Goal: Task Accomplishment & Management: Manage account settings

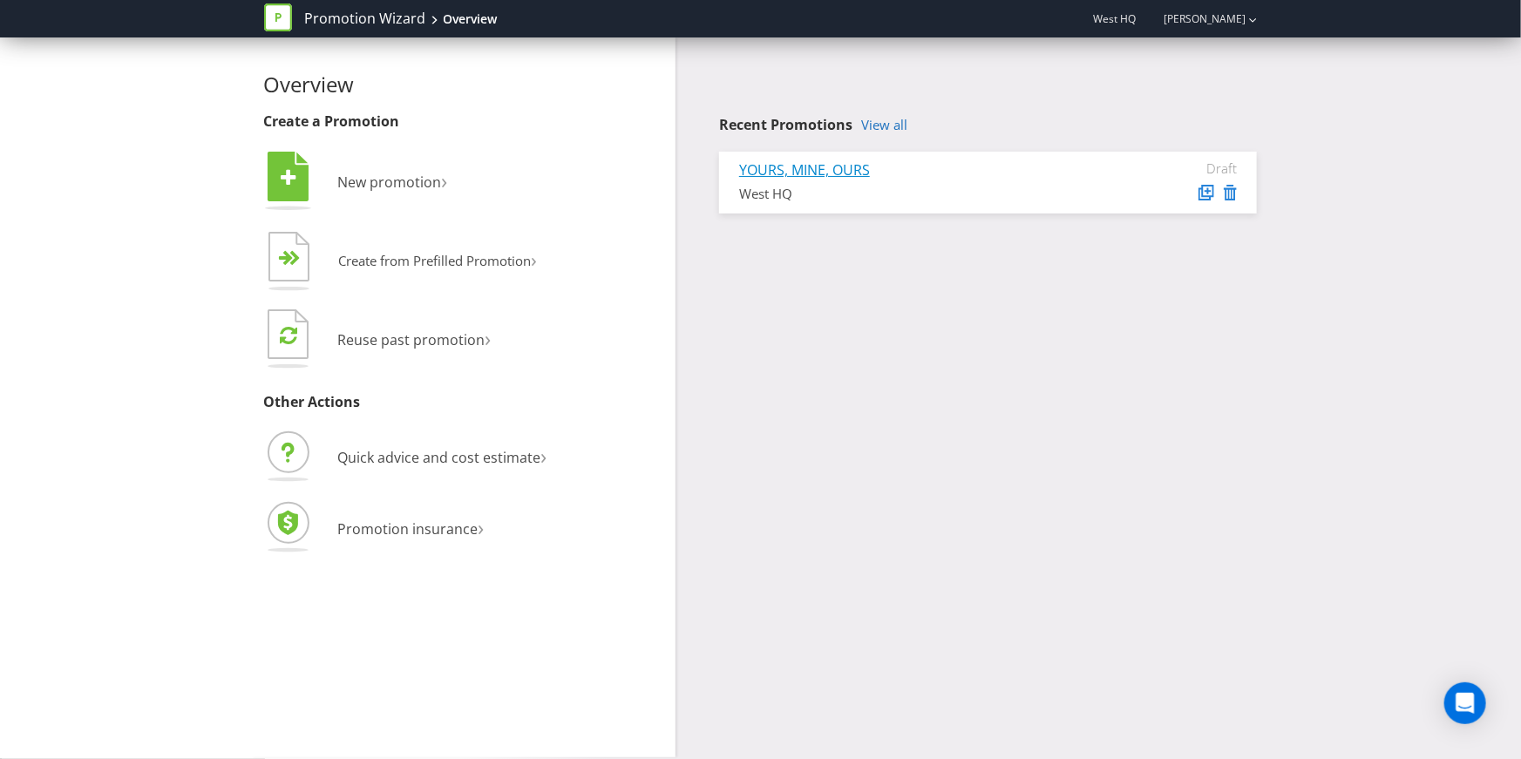
click at [837, 166] on link "YOURS, MINE, OURS" at bounding box center [804, 169] width 131 height 19
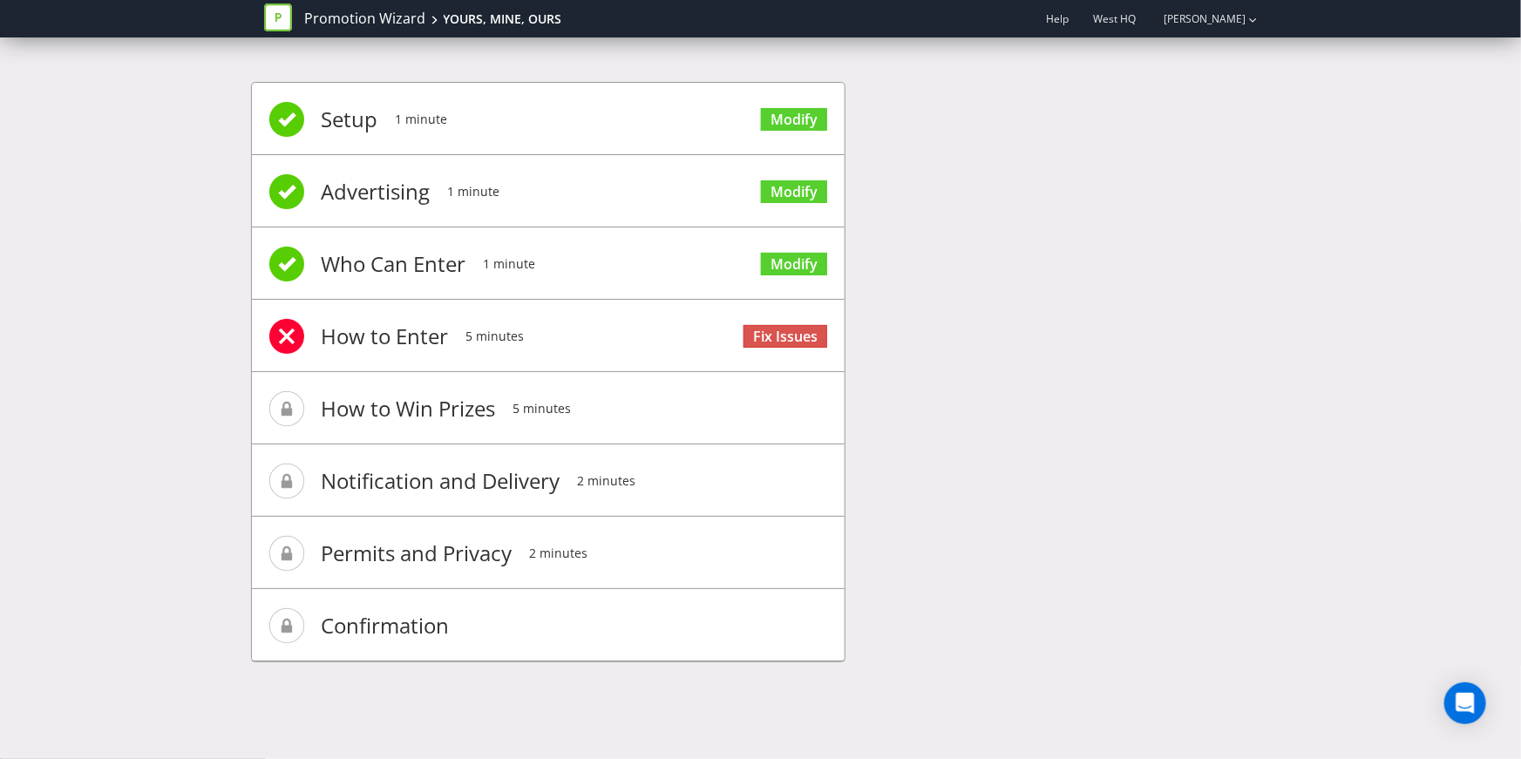
click at [785, 322] on span "Fix Issues" at bounding box center [786, 335] width 84 height 70
click at [780, 335] on link "Fix Issues" at bounding box center [786, 337] width 84 height 24
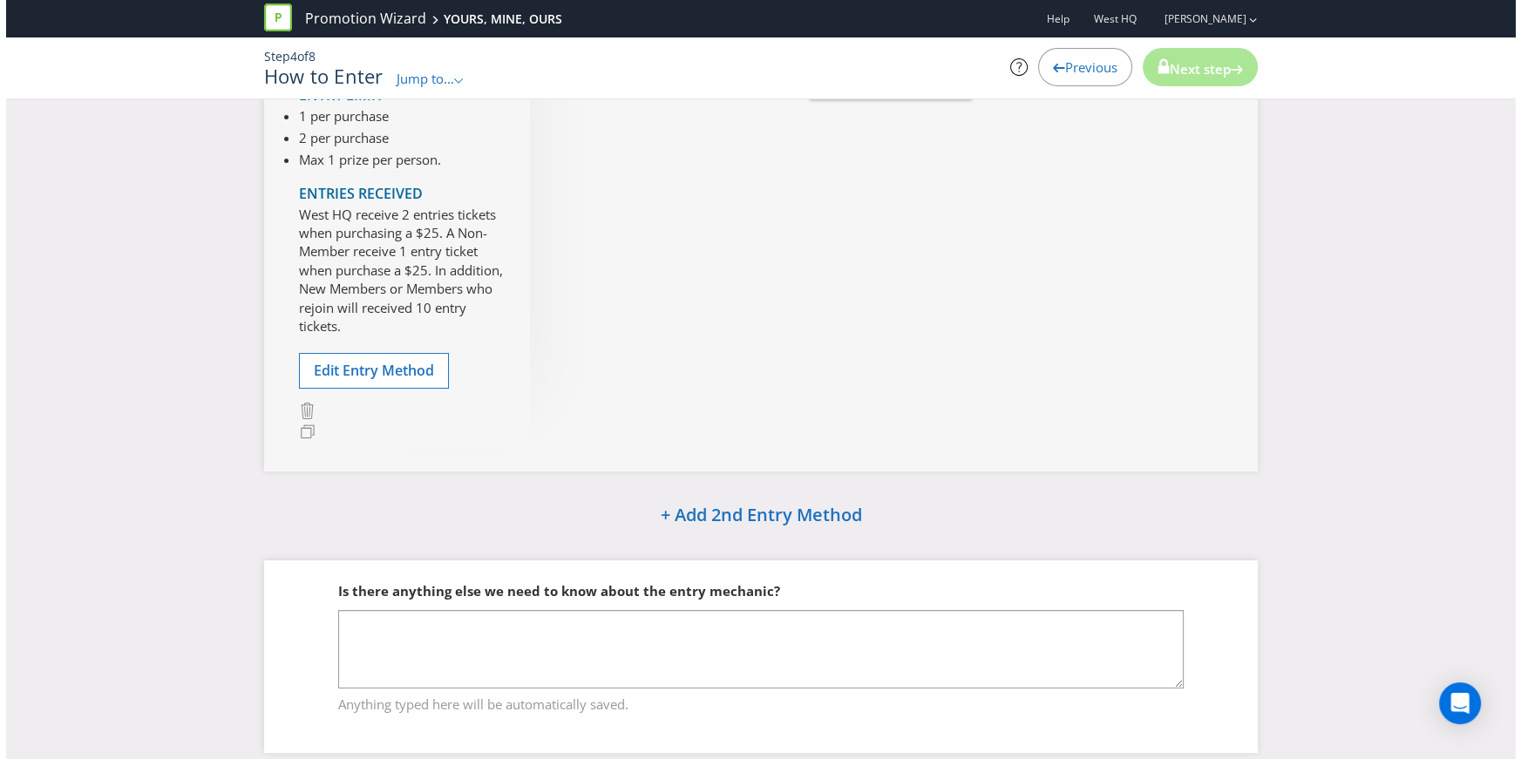
scroll to position [354, 0]
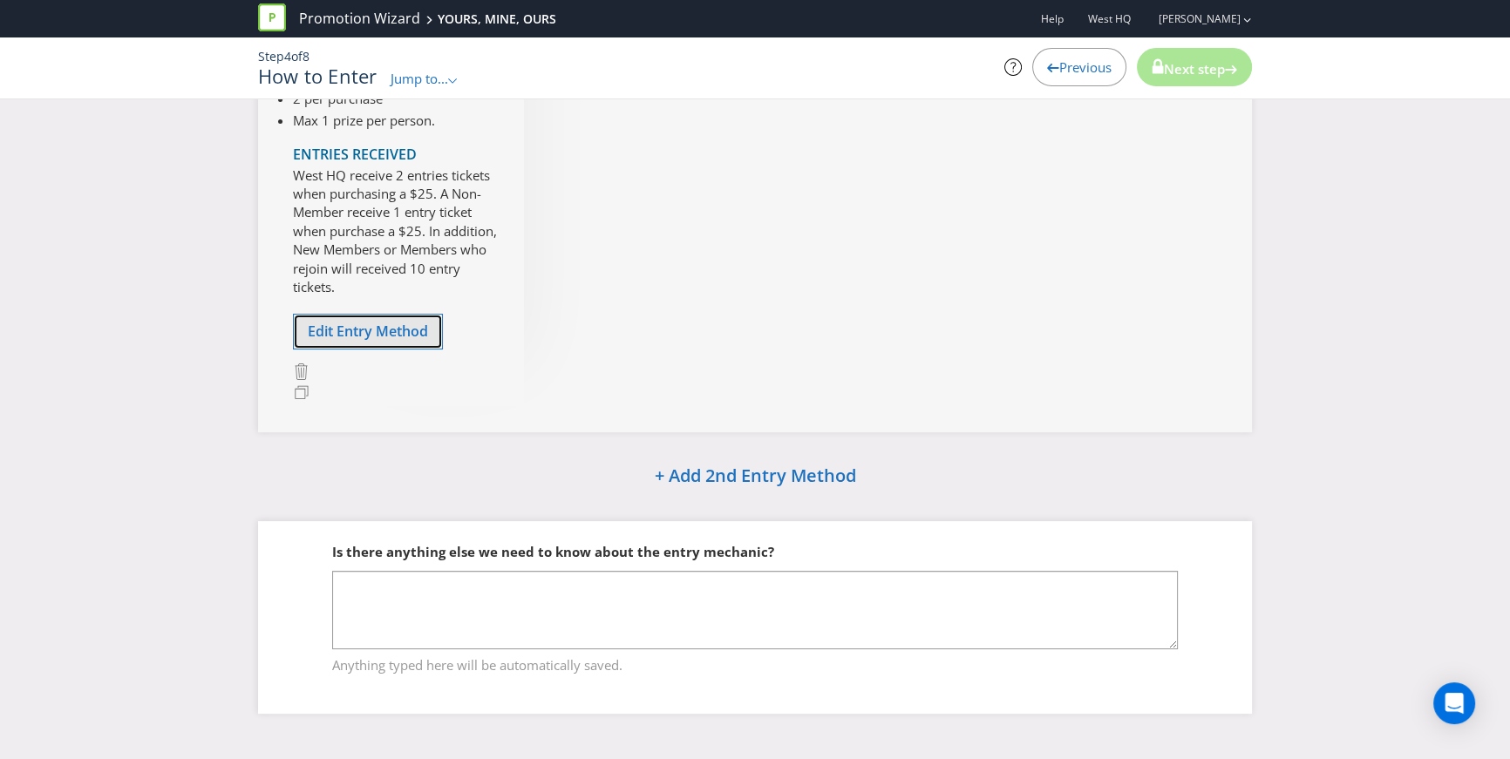
click at [405, 317] on button "Edit Entry Method" at bounding box center [368, 332] width 150 height 36
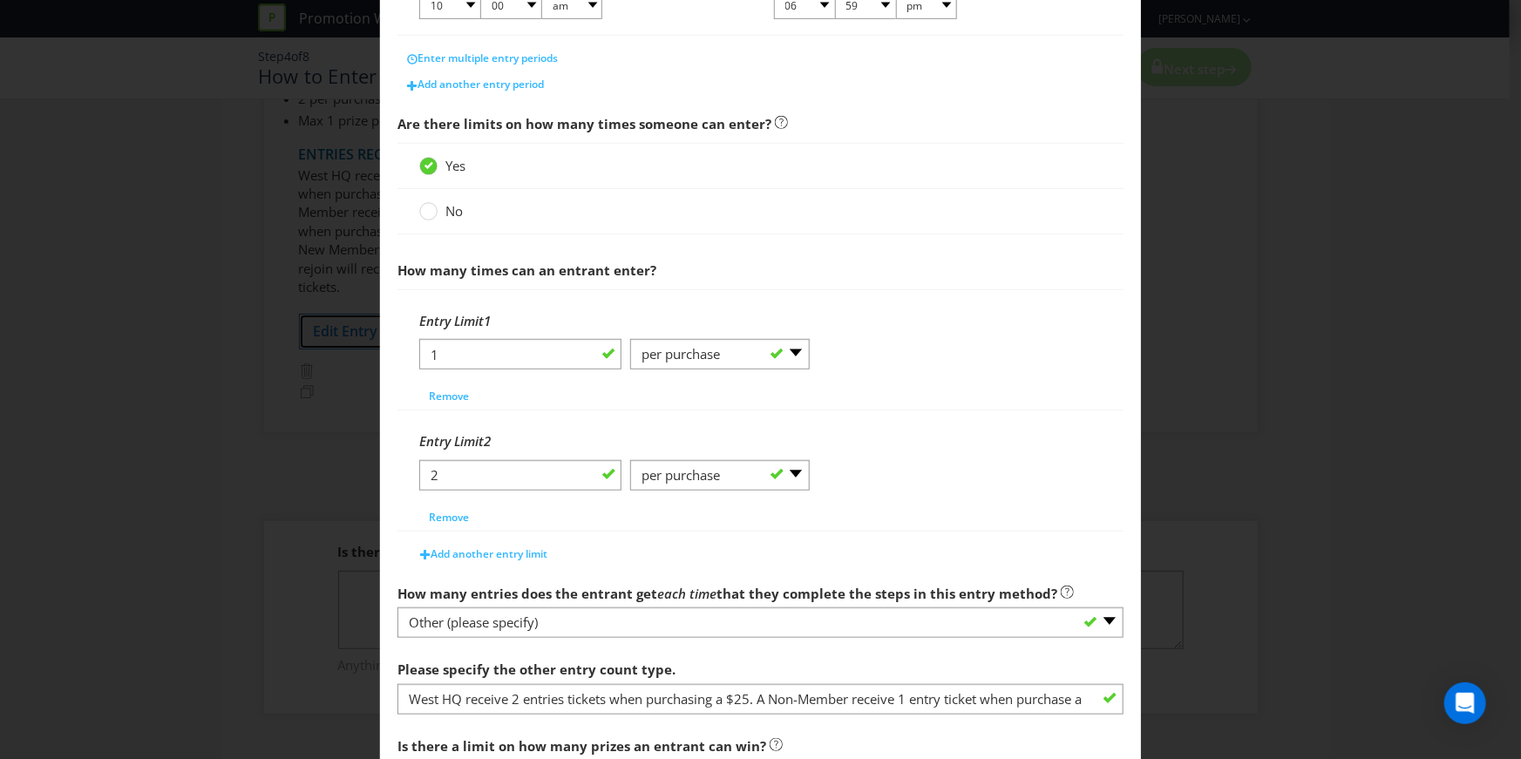
scroll to position [497, 0]
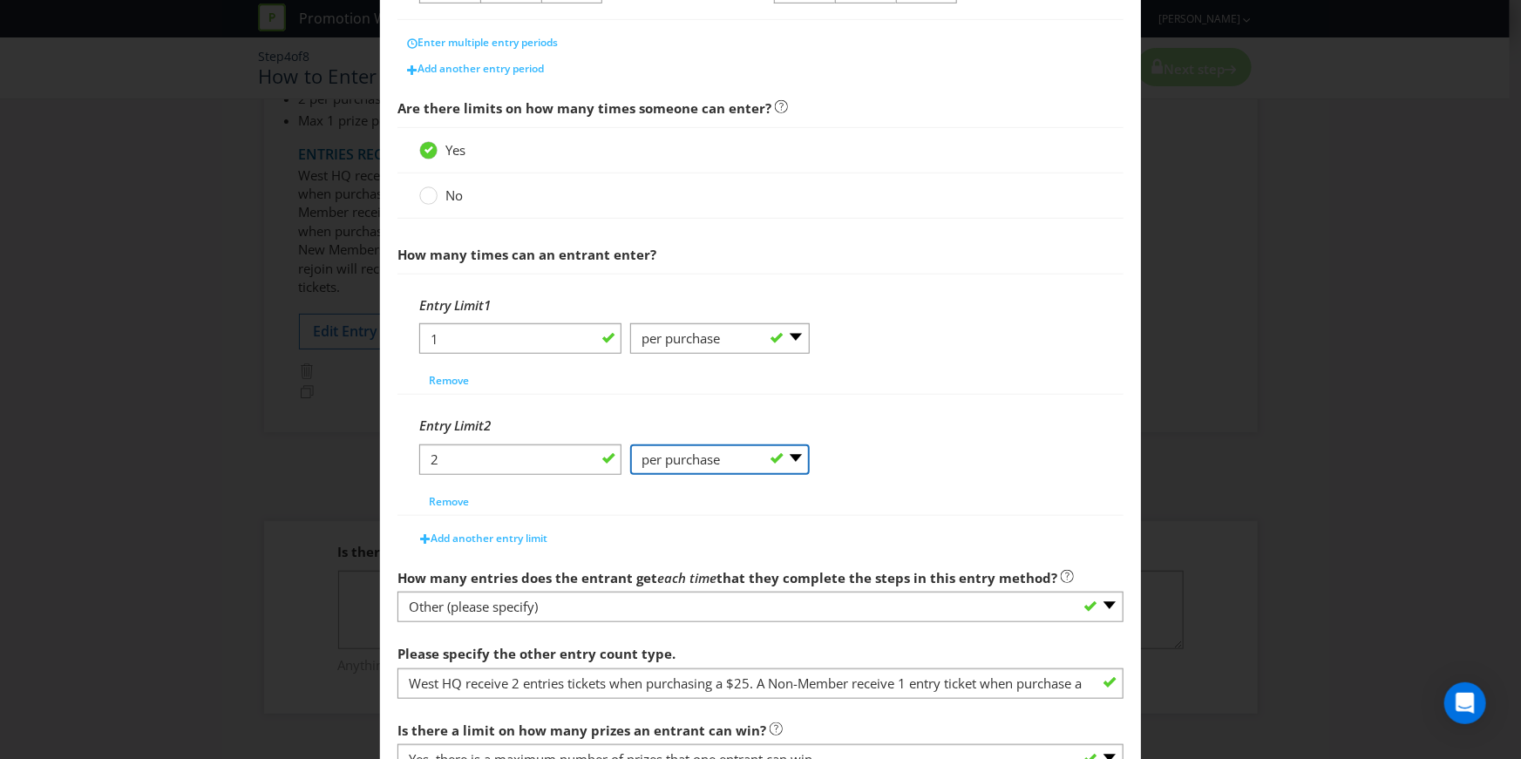
click at [713, 471] on select "-- Please Select -- per person per day per purchase per transaction Other (plea…" at bounding box center [720, 460] width 180 height 31
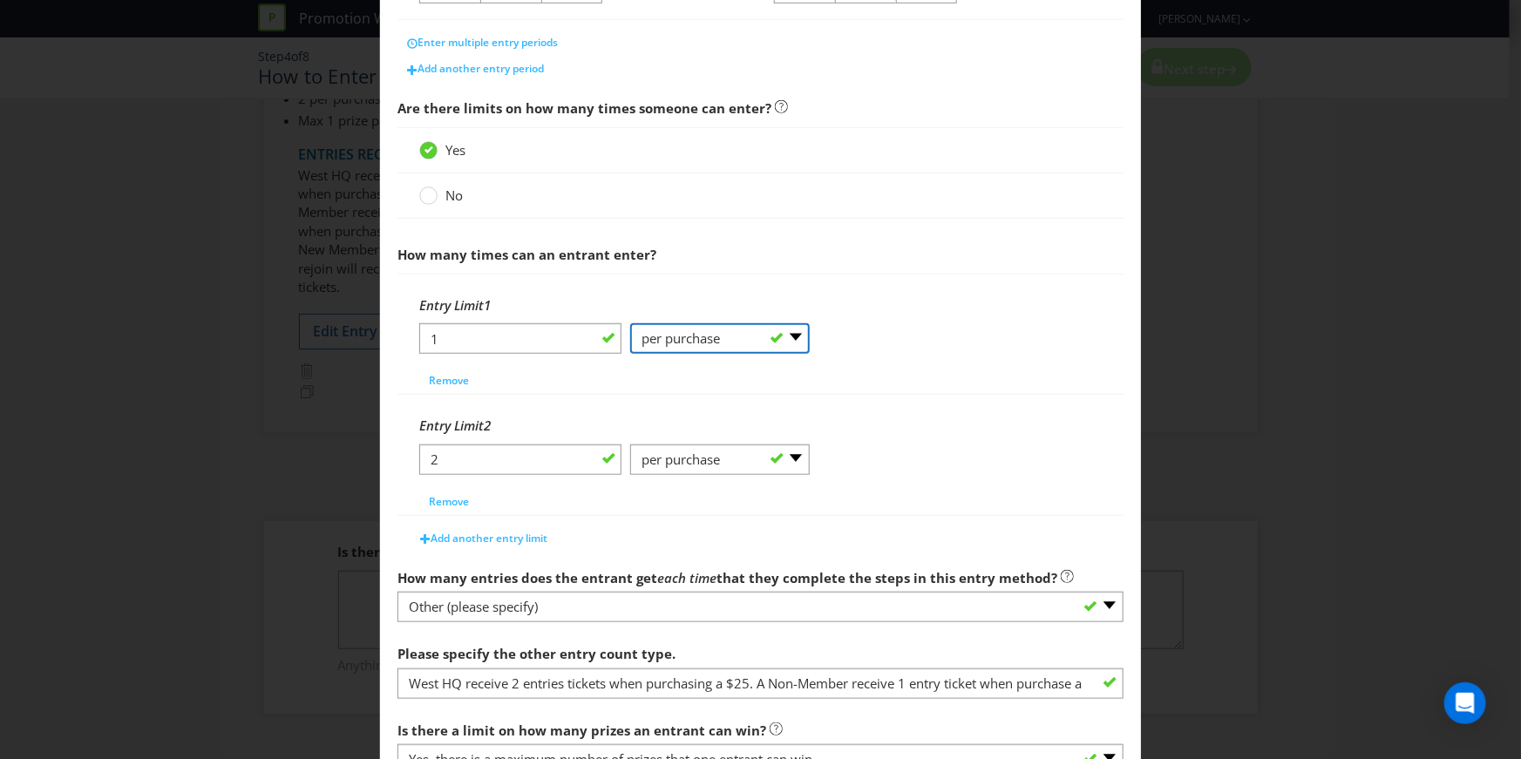
click at [733, 354] on select "-- Please Select -- per person per day per purchase per transaction Other (plea…" at bounding box center [720, 338] width 180 height 31
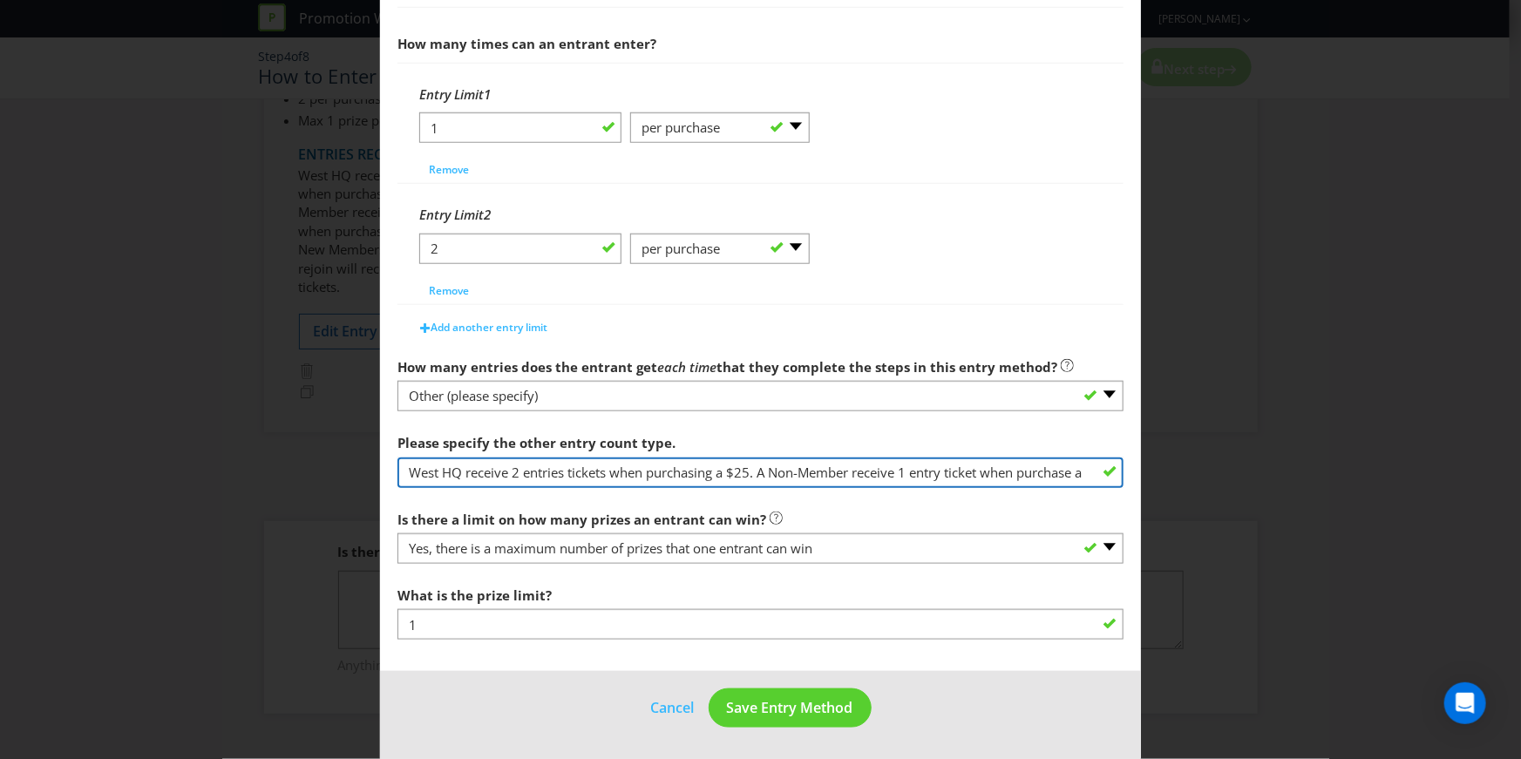
click at [595, 477] on input "West HQ receive 2 entries tickets when purchasing a $25. A Non-Member receive 1…" at bounding box center [761, 473] width 726 height 31
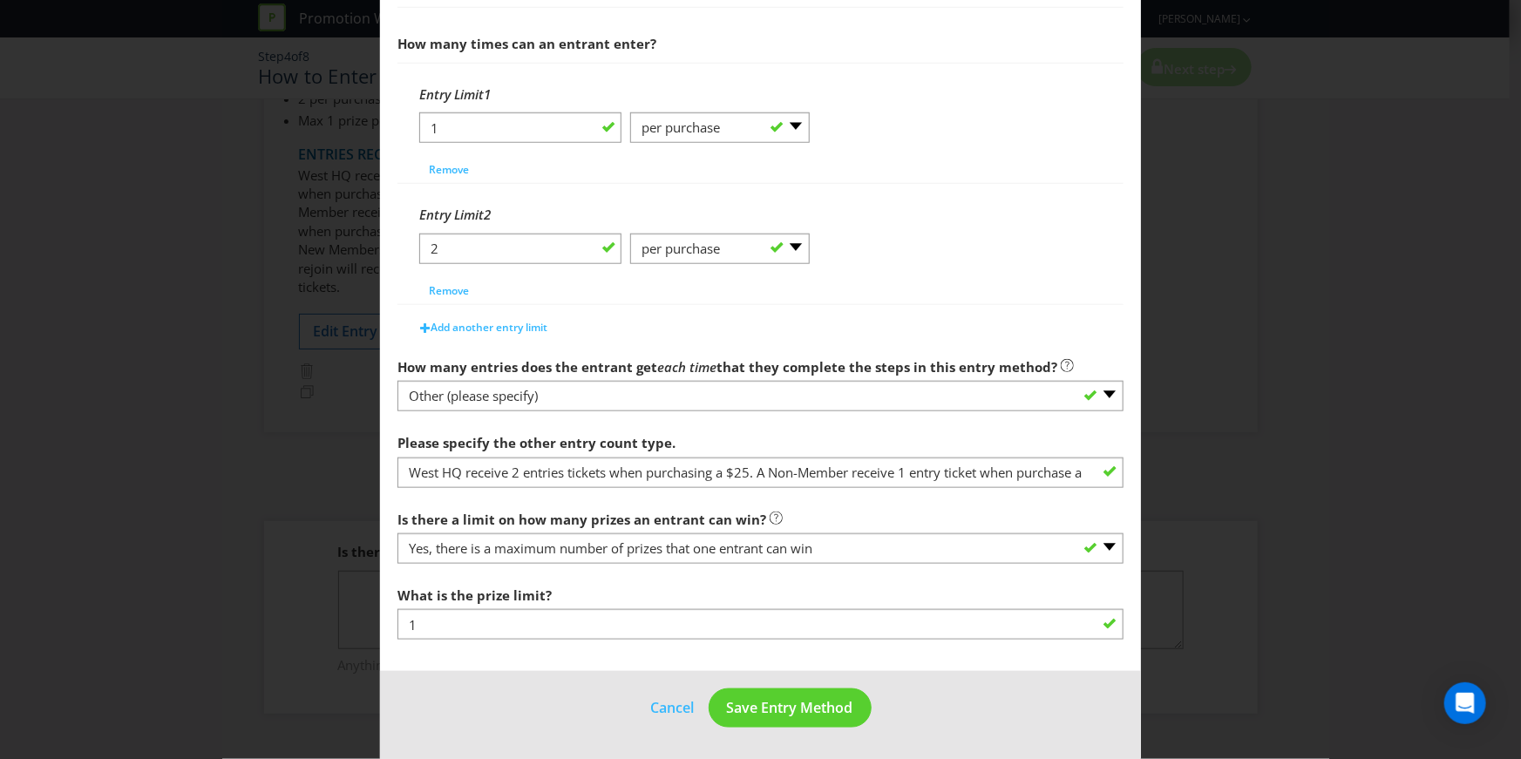
click at [939, 228] on div "Entry Limit 2" at bounding box center [760, 215] width 683 height 36
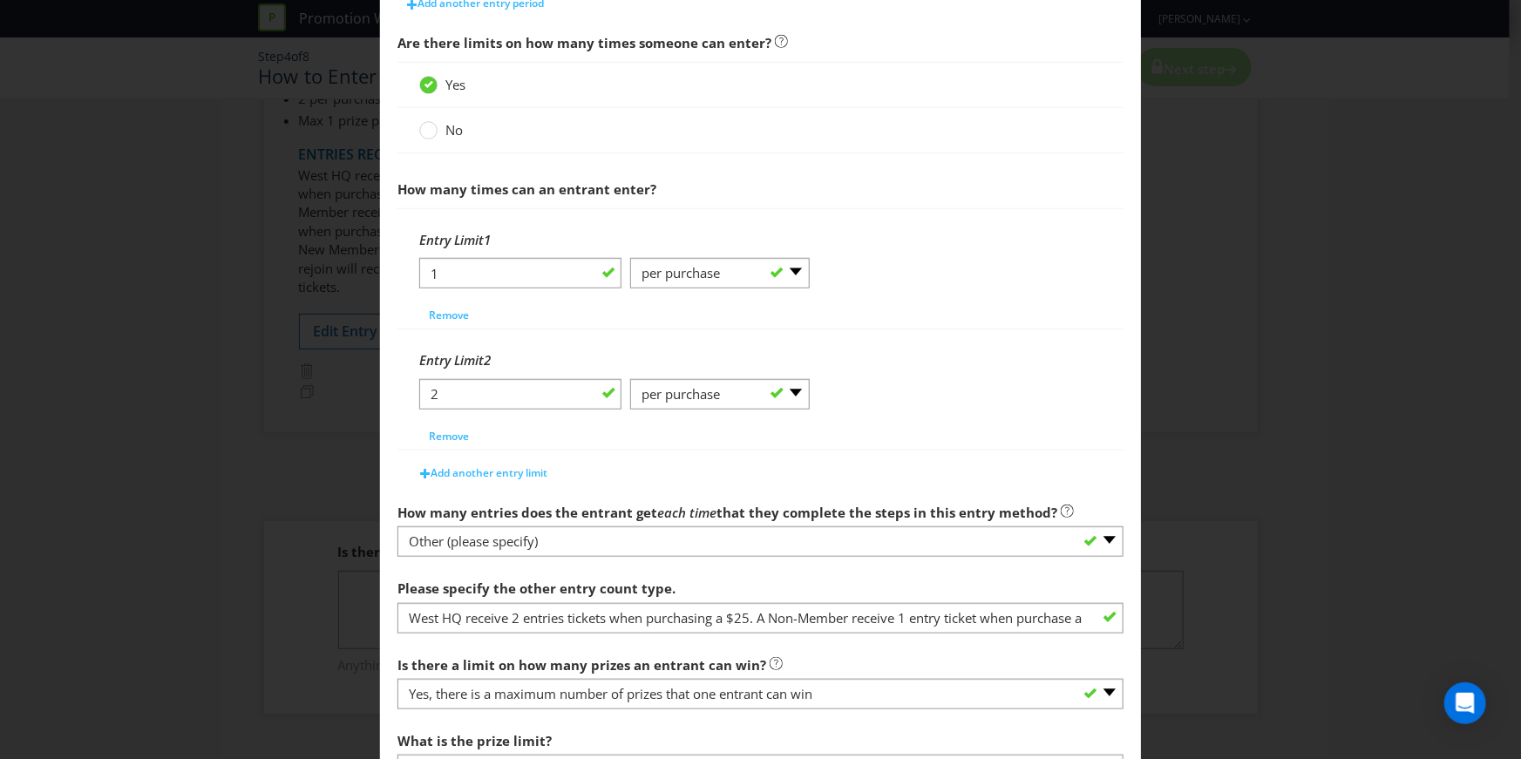
scroll to position [576, 0]
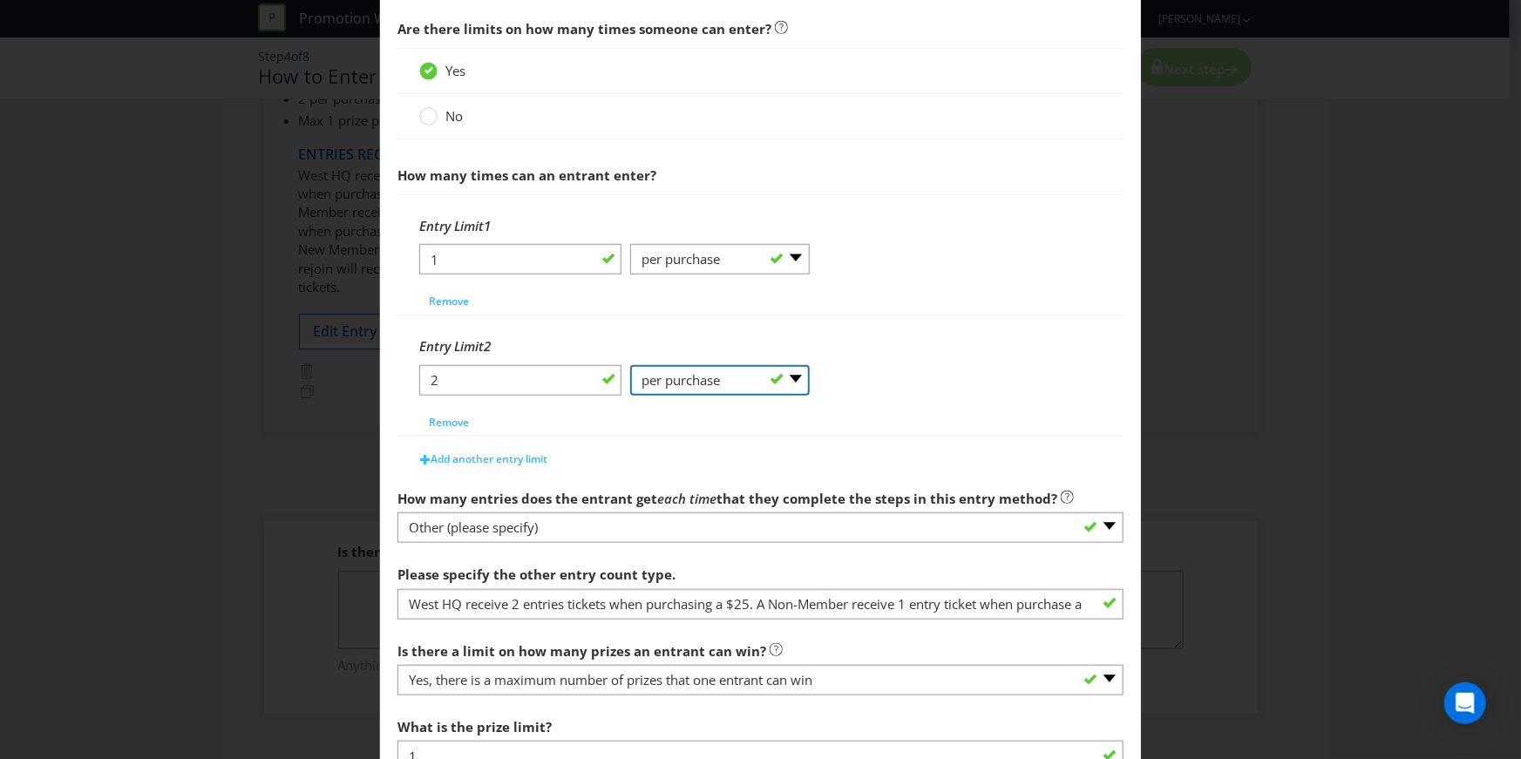
click at [677, 382] on select "-- Please Select -- per person per day per purchase per transaction Other (plea…" at bounding box center [720, 380] width 180 height 31
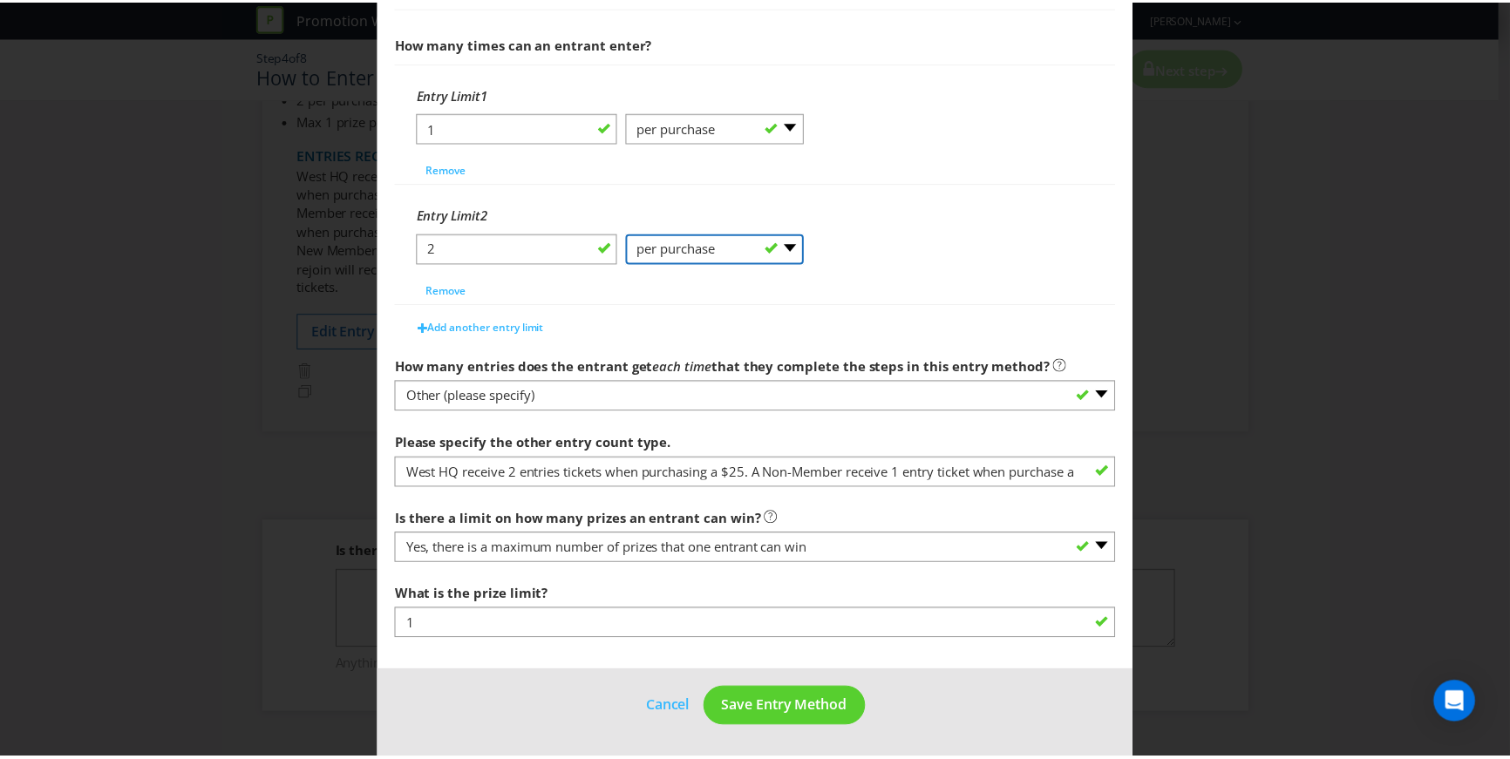
scroll to position [0, 0]
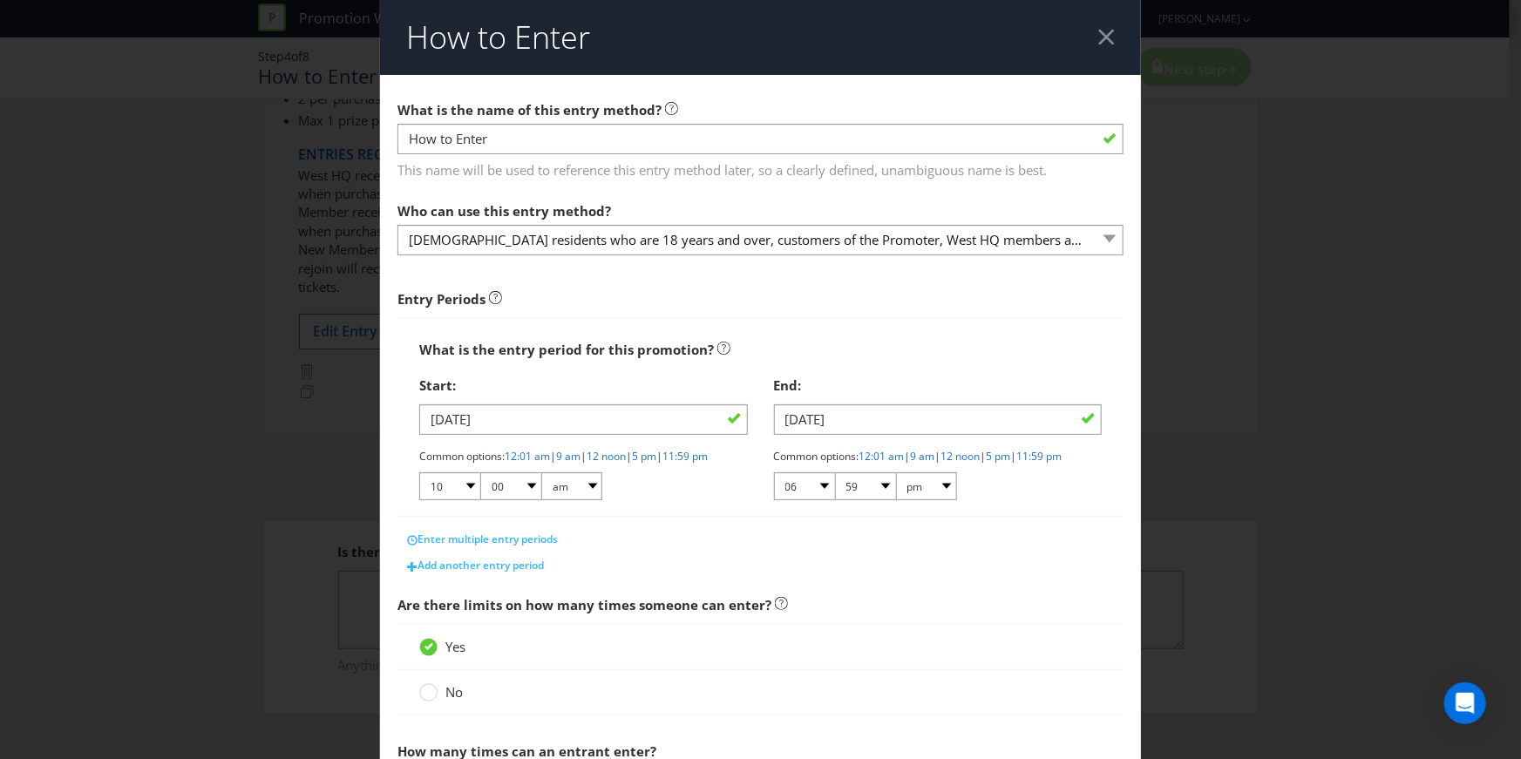
click at [1099, 30] on div at bounding box center [1107, 37] width 17 height 17
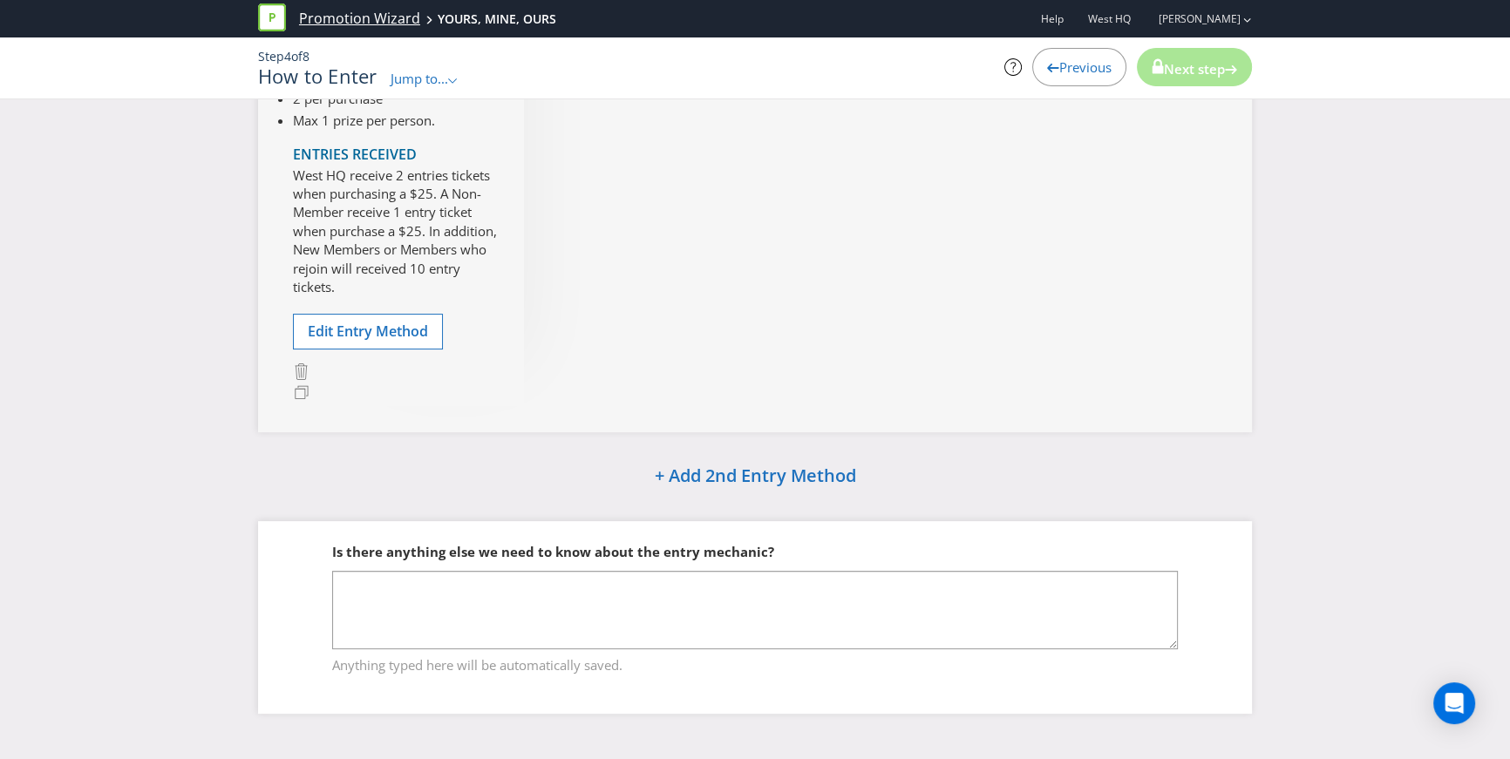
click at [327, 15] on link "Promotion Wizard" at bounding box center [359, 19] width 121 height 20
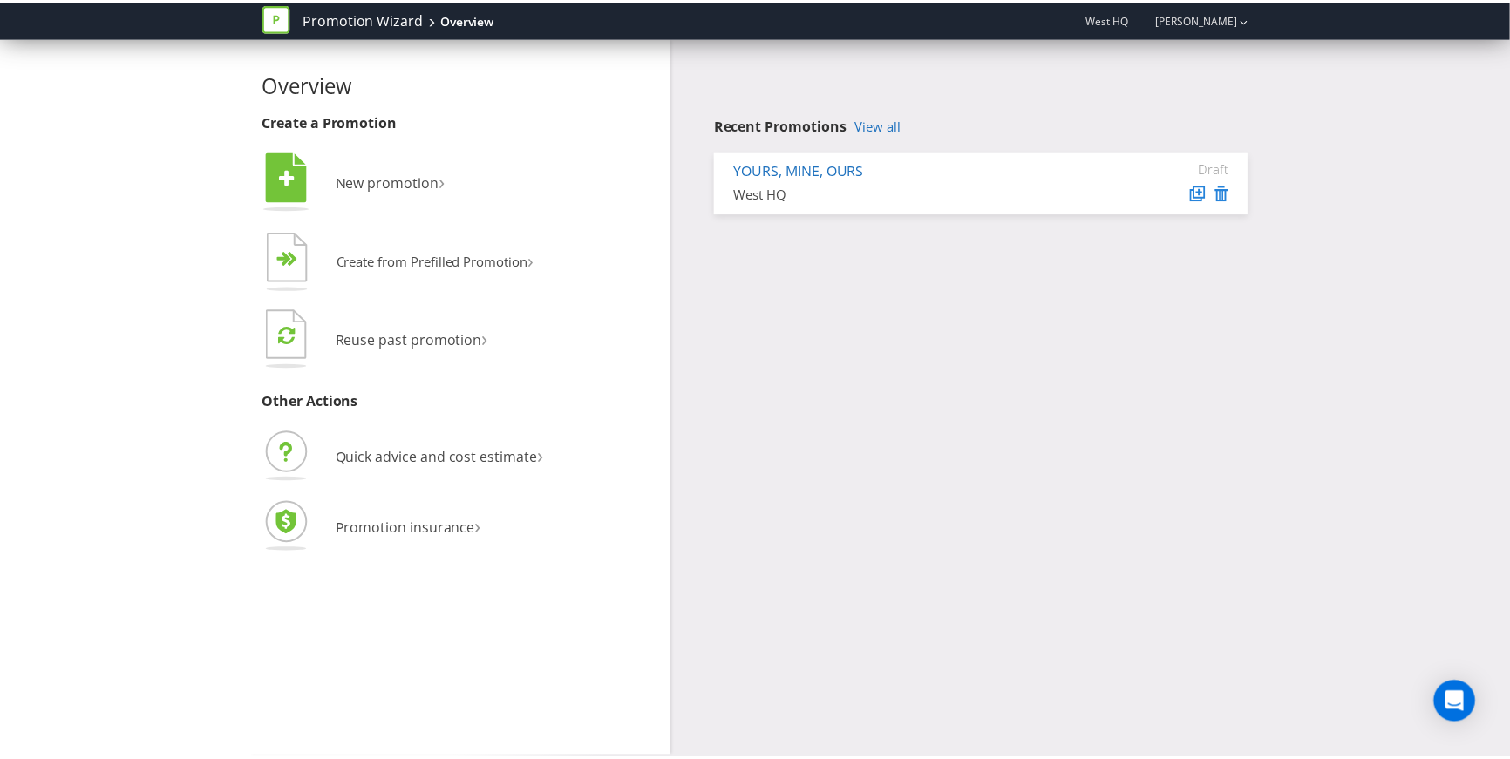
scroll to position [354, 0]
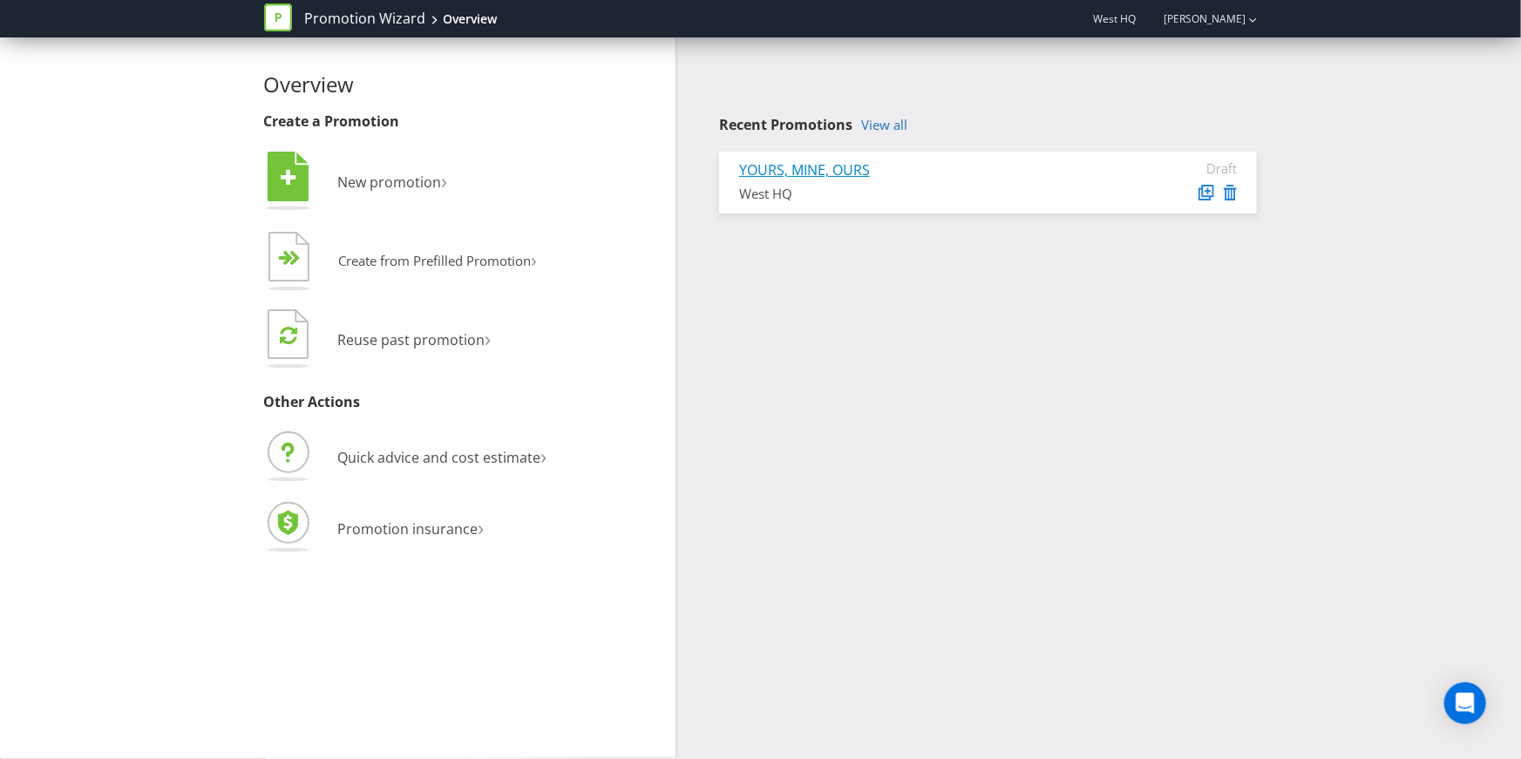
click at [833, 167] on link "YOURS, MINE, OURS" at bounding box center [804, 169] width 131 height 19
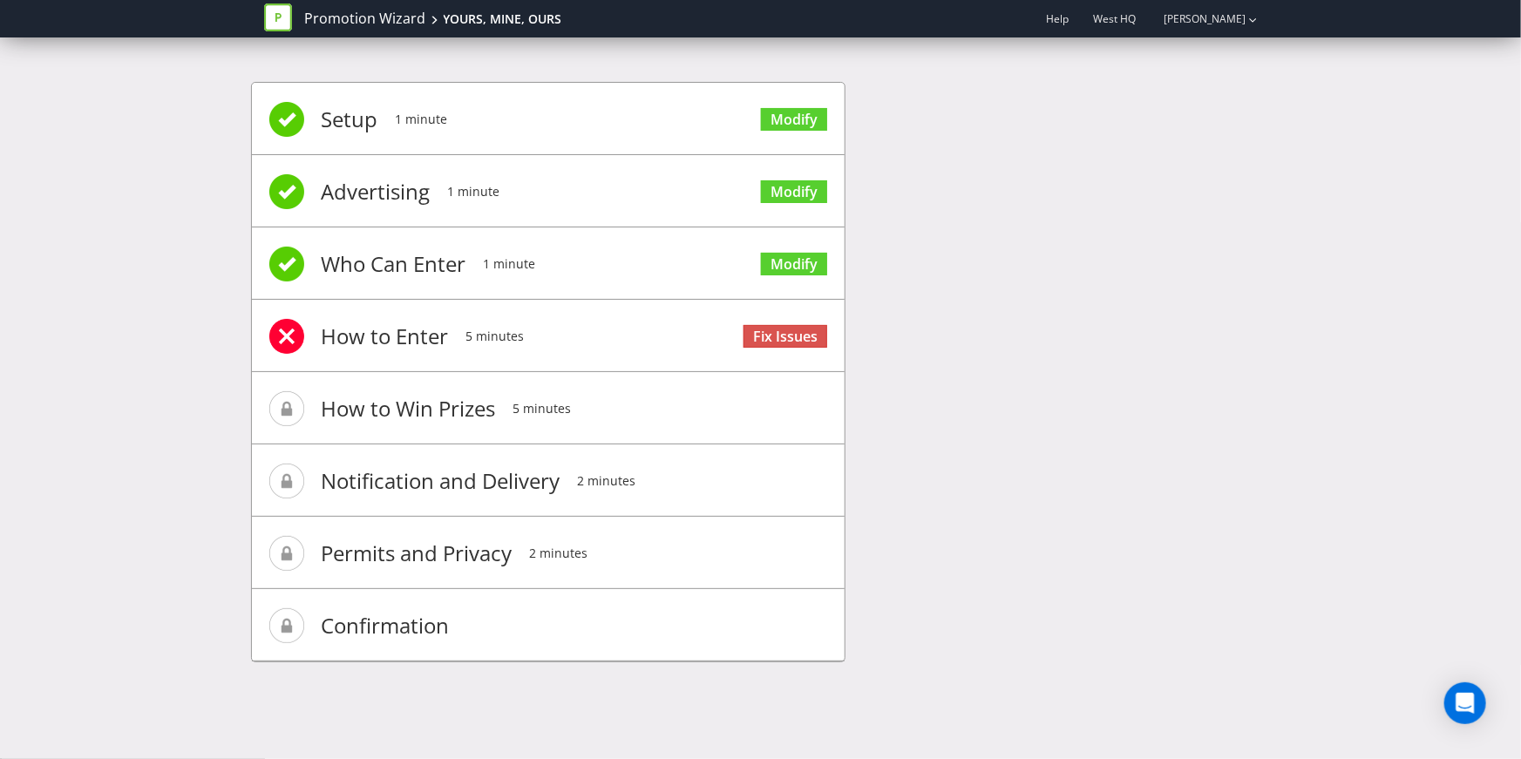
click at [1005, 296] on div "Setup 1 minute Modify Advertising 1 minute Modify Who Can Enter 1 minute Modify…" at bounding box center [761, 381] width 1020 height 650
click at [793, 327] on link "Fix Issues" at bounding box center [786, 337] width 84 height 24
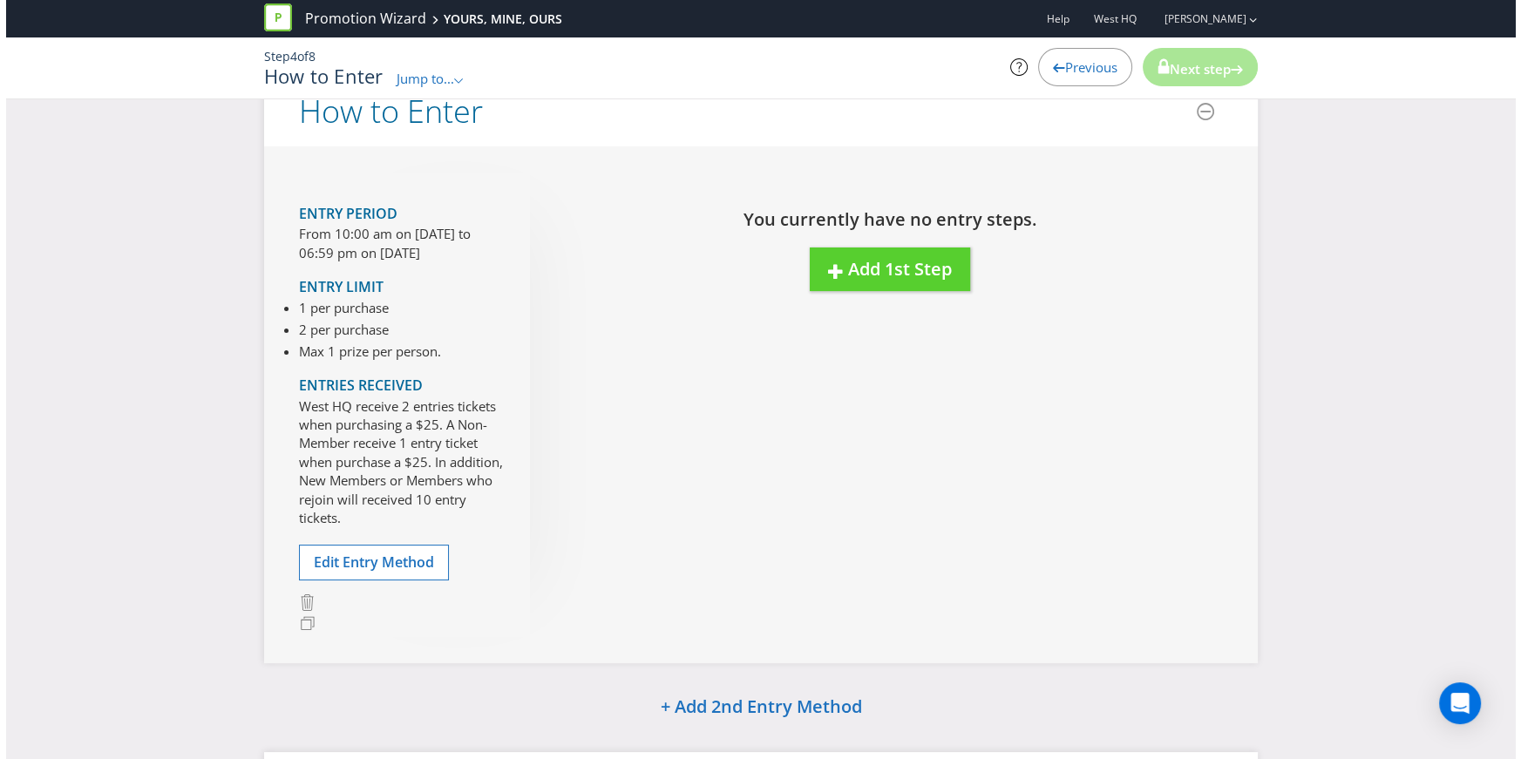
scroll to position [128, 0]
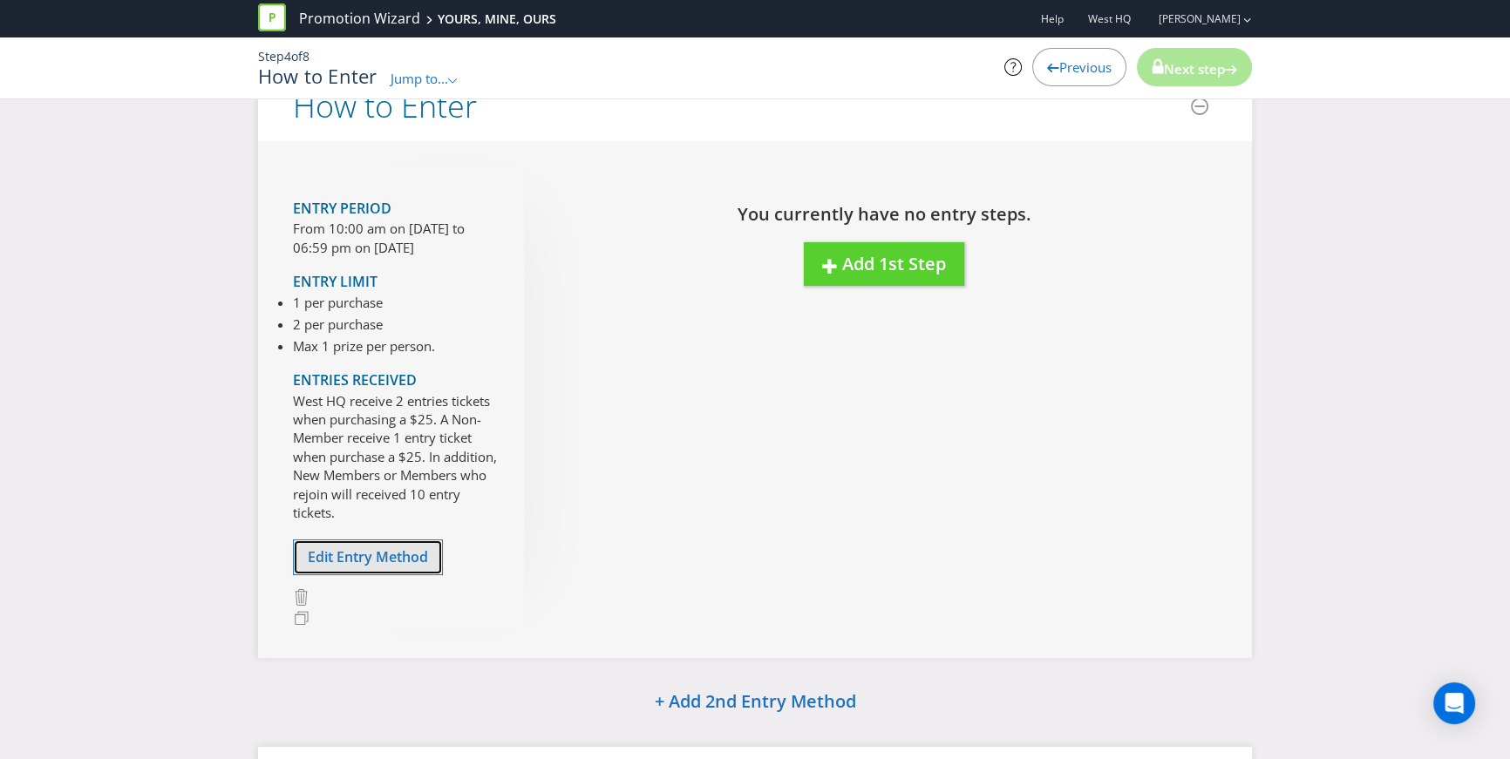
click at [380, 554] on span "Edit Entry Method" at bounding box center [368, 557] width 120 height 19
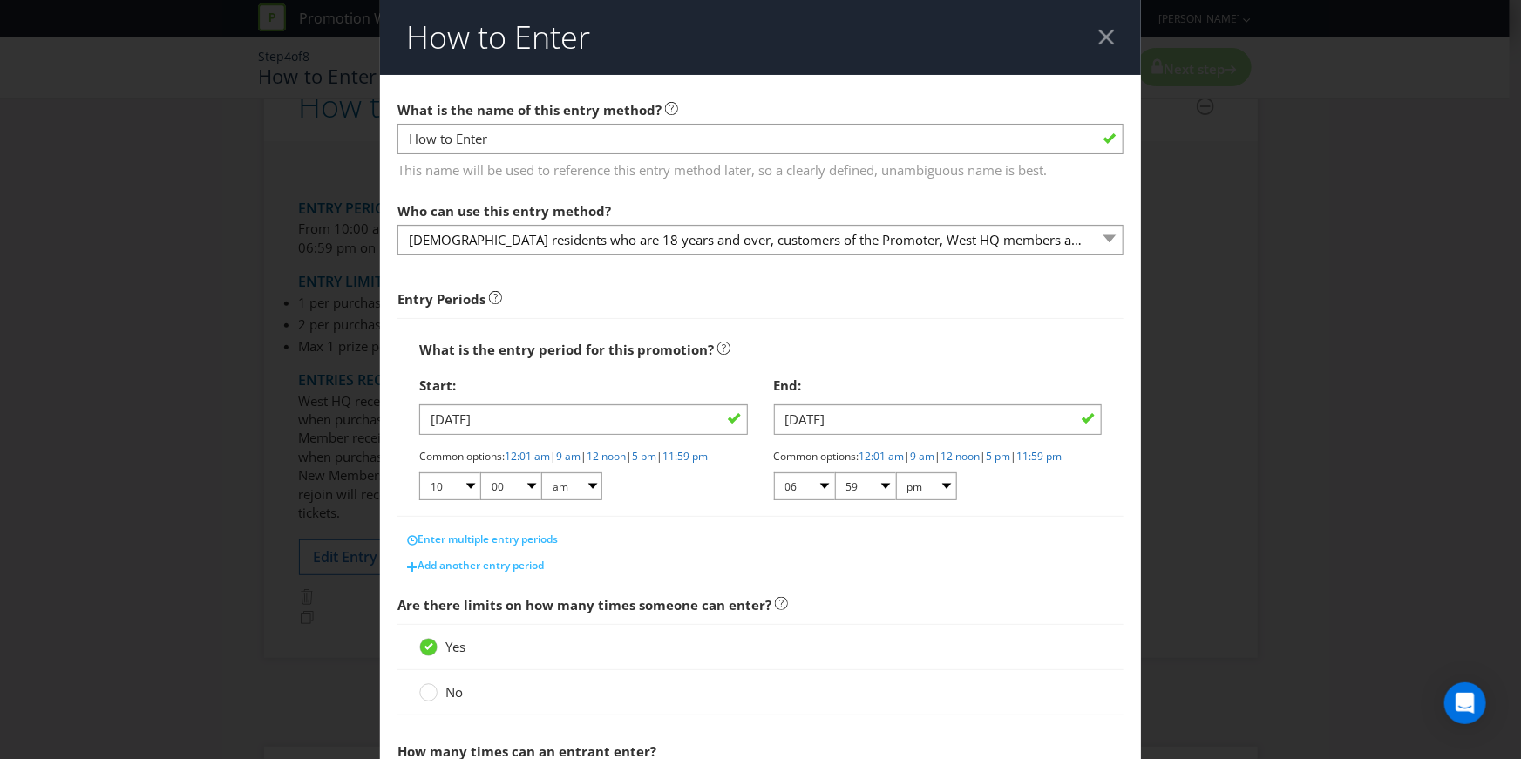
click at [1105, 30] on div at bounding box center [1107, 37] width 17 height 17
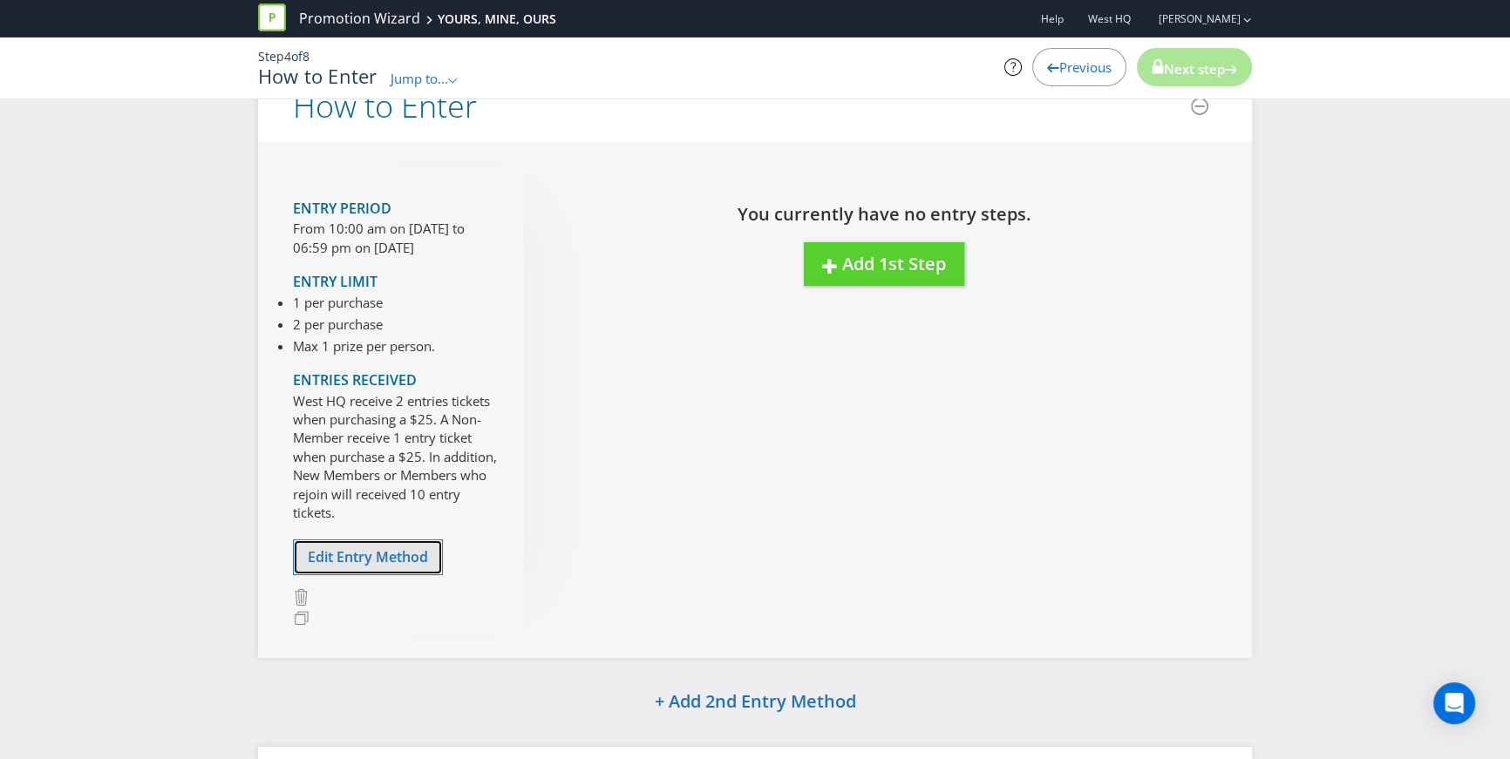
click at [360, 562] on span "Edit Entry Method" at bounding box center [368, 557] width 120 height 19
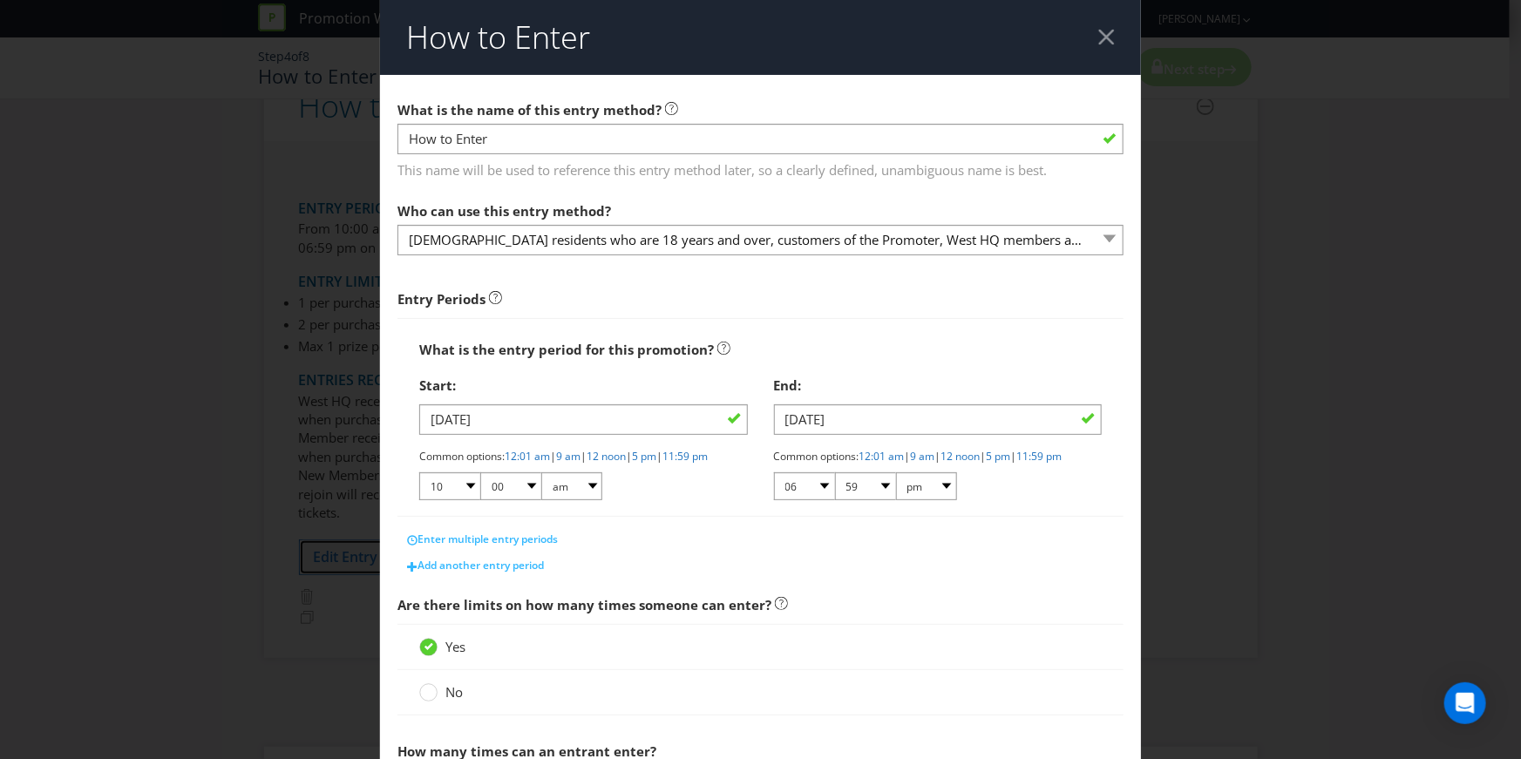
scroll to position [686, 0]
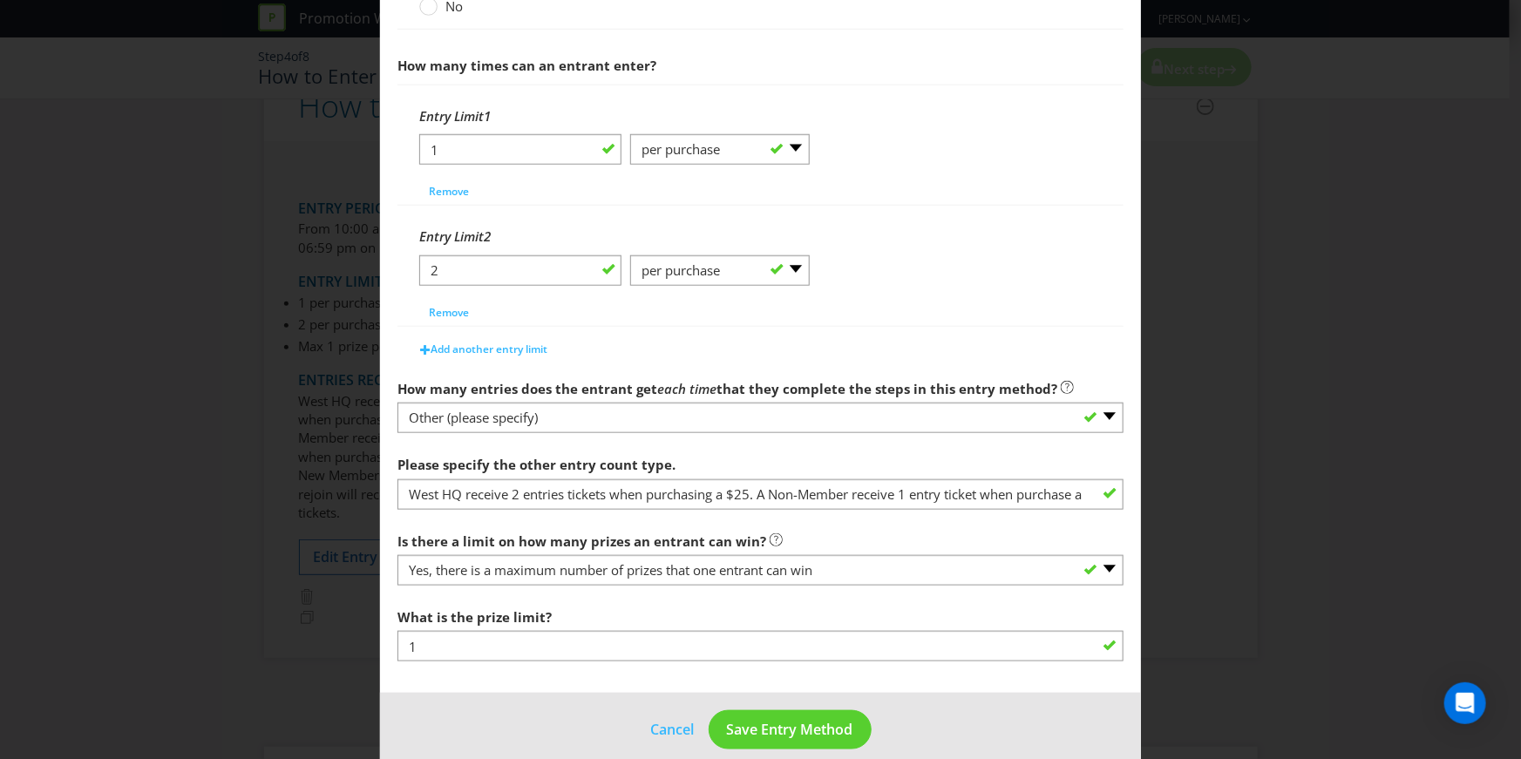
click at [126, 264] on div "How to Enter What is the name of this entry method? How to Enter This name will…" at bounding box center [760, 379] width 1521 height 759
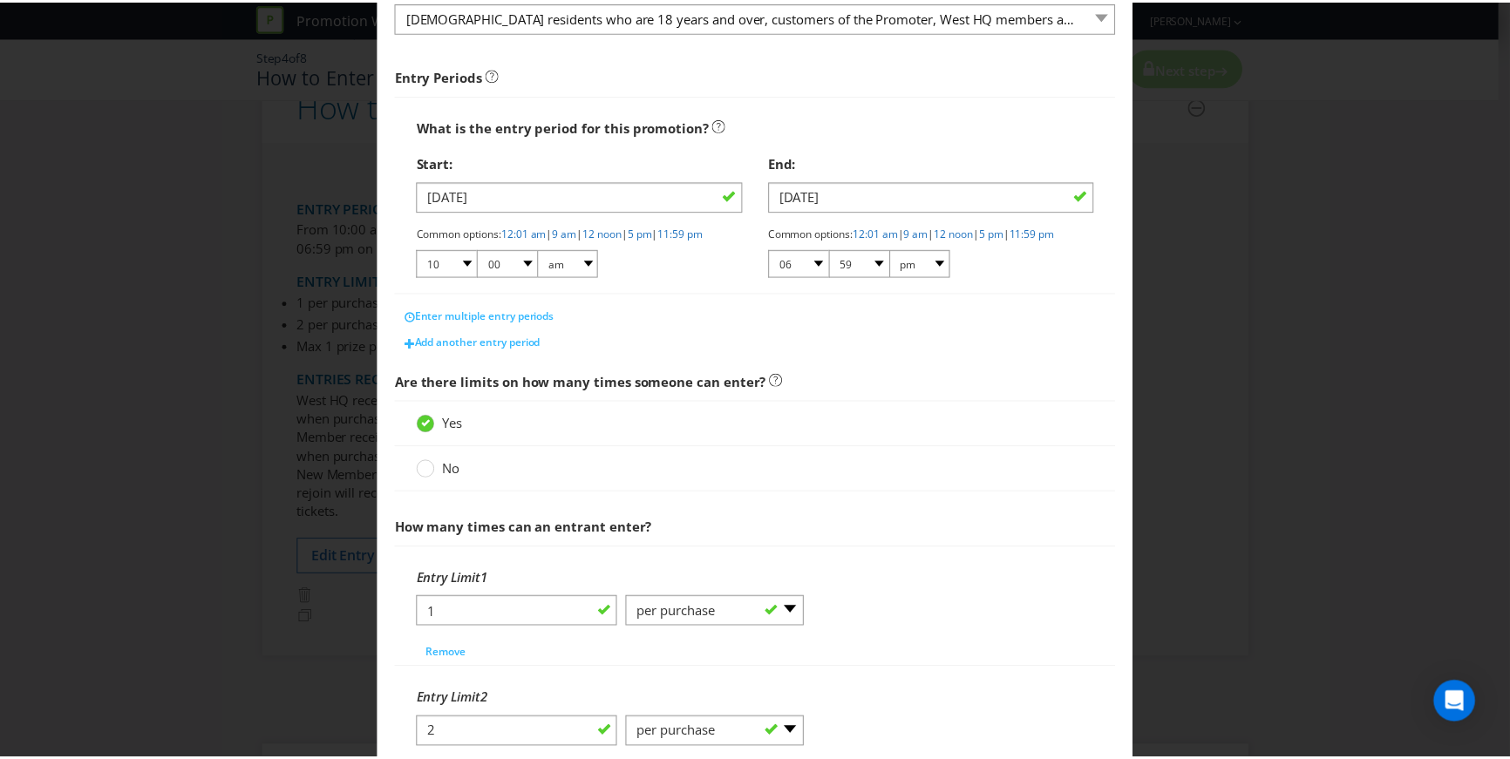
scroll to position [0, 0]
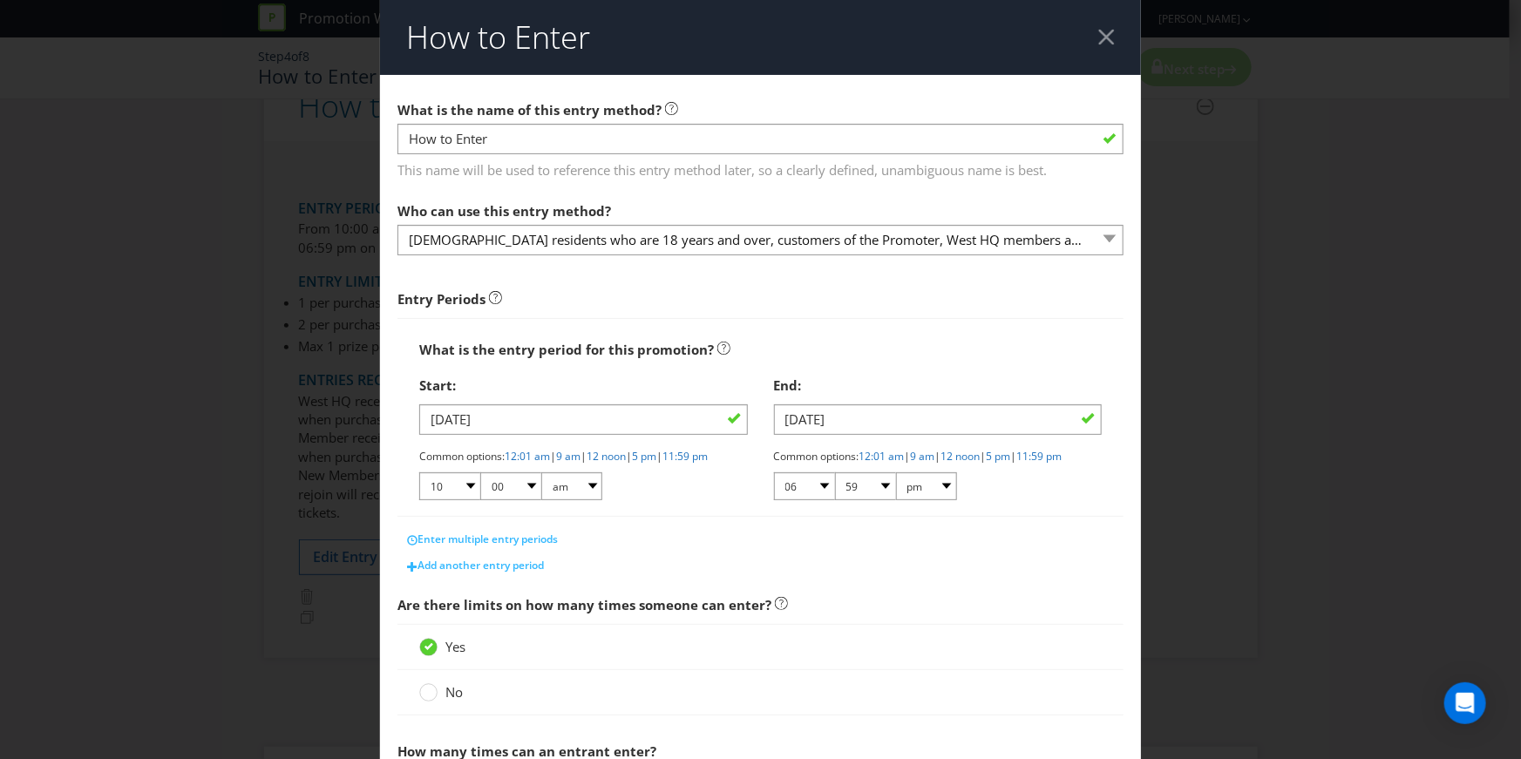
click at [1099, 29] on div at bounding box center [1107, 37] width 17 height 17
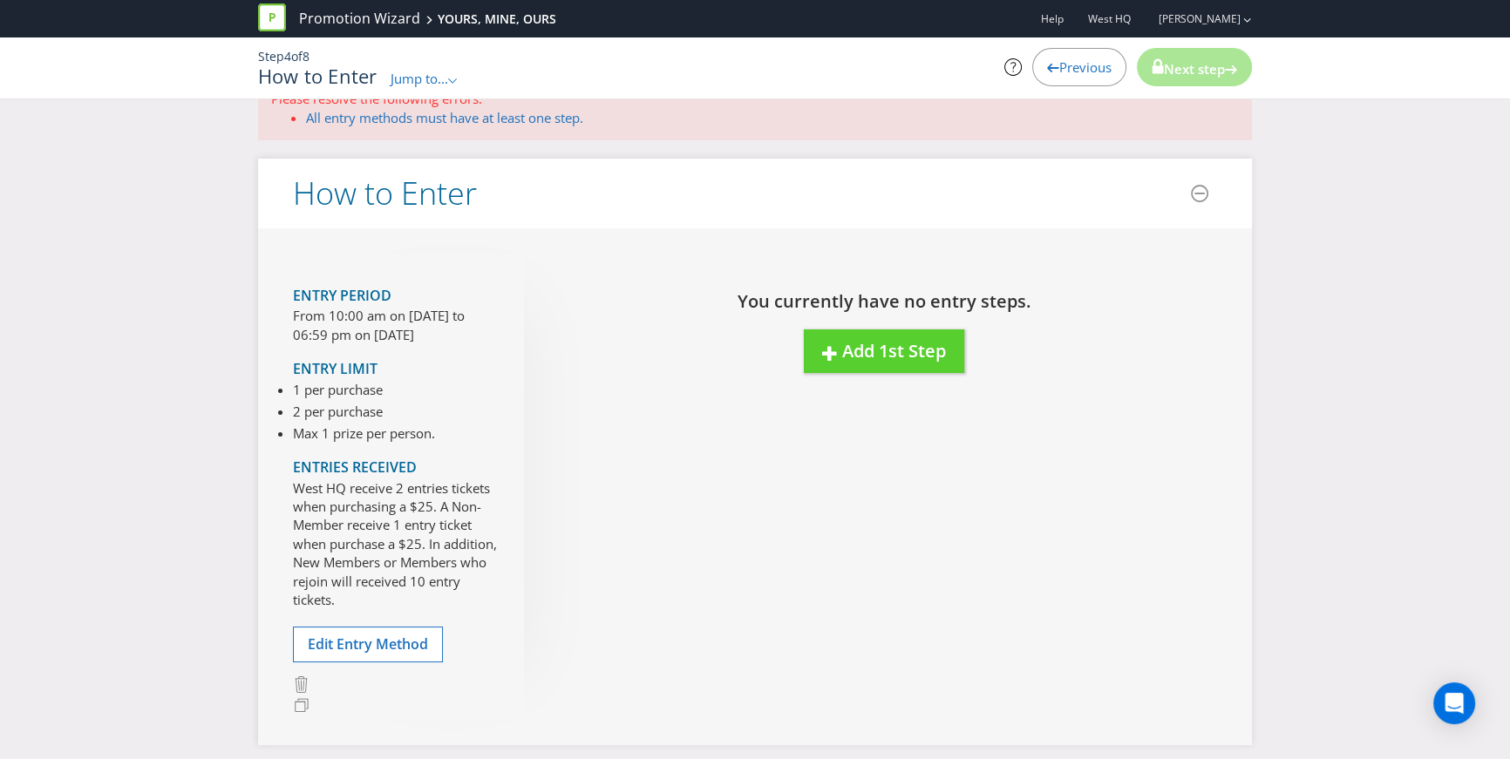
scroll to position [262, 0]
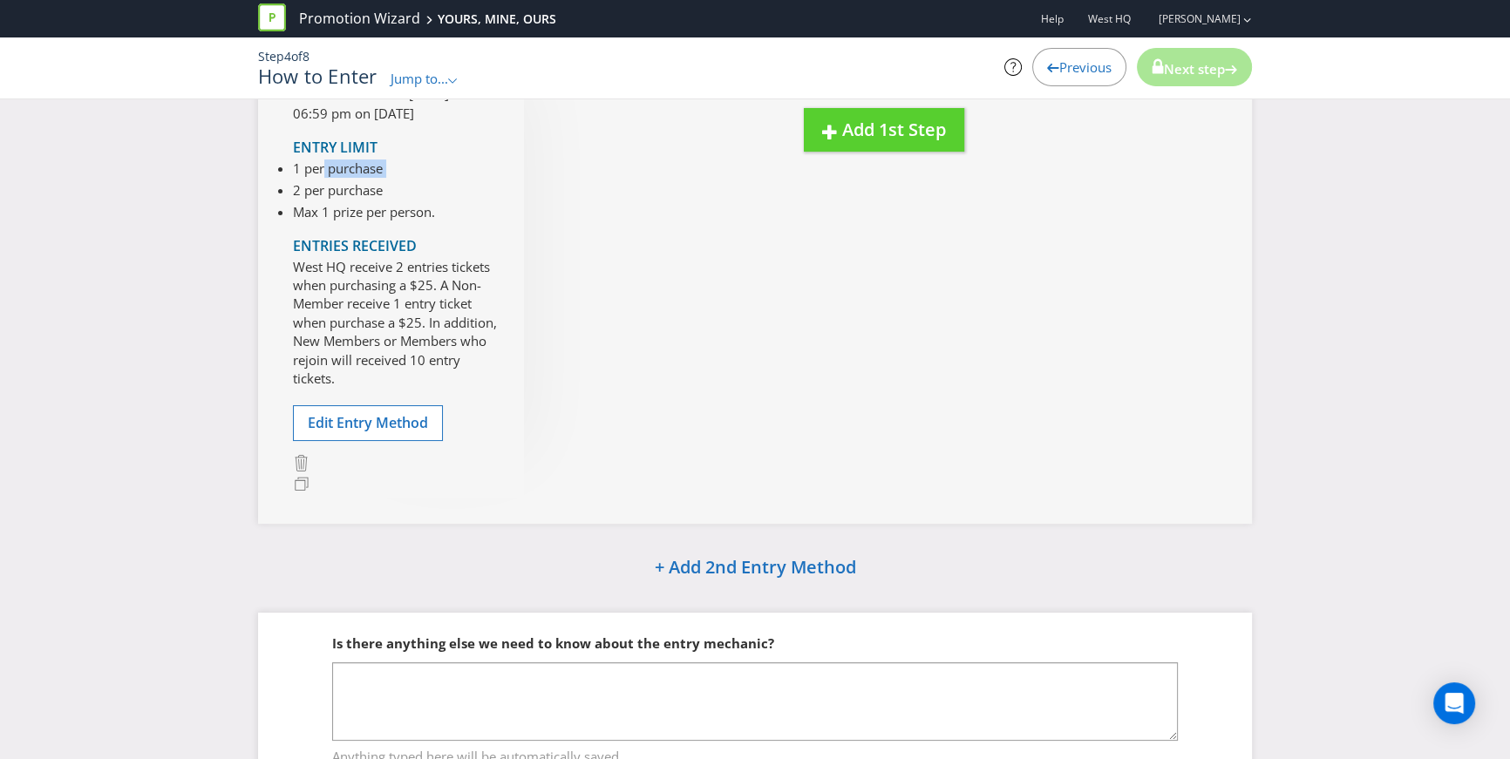
drag, startPoint x: 322, startPoint y: 168, endPoint x: 507, endPoint y: 187, distance: 186.6
click at [470, 184] on div "Entry Period From 10:00 am on 01 Oct 2025 to 06:59 pm on 30 Nov 2025 Entry Limi…" at bounding box center [408, 265] width 231 height 464
click at [329, 160] on li "1 per purchase" at bounding box center [364, 169] width 142 height 18
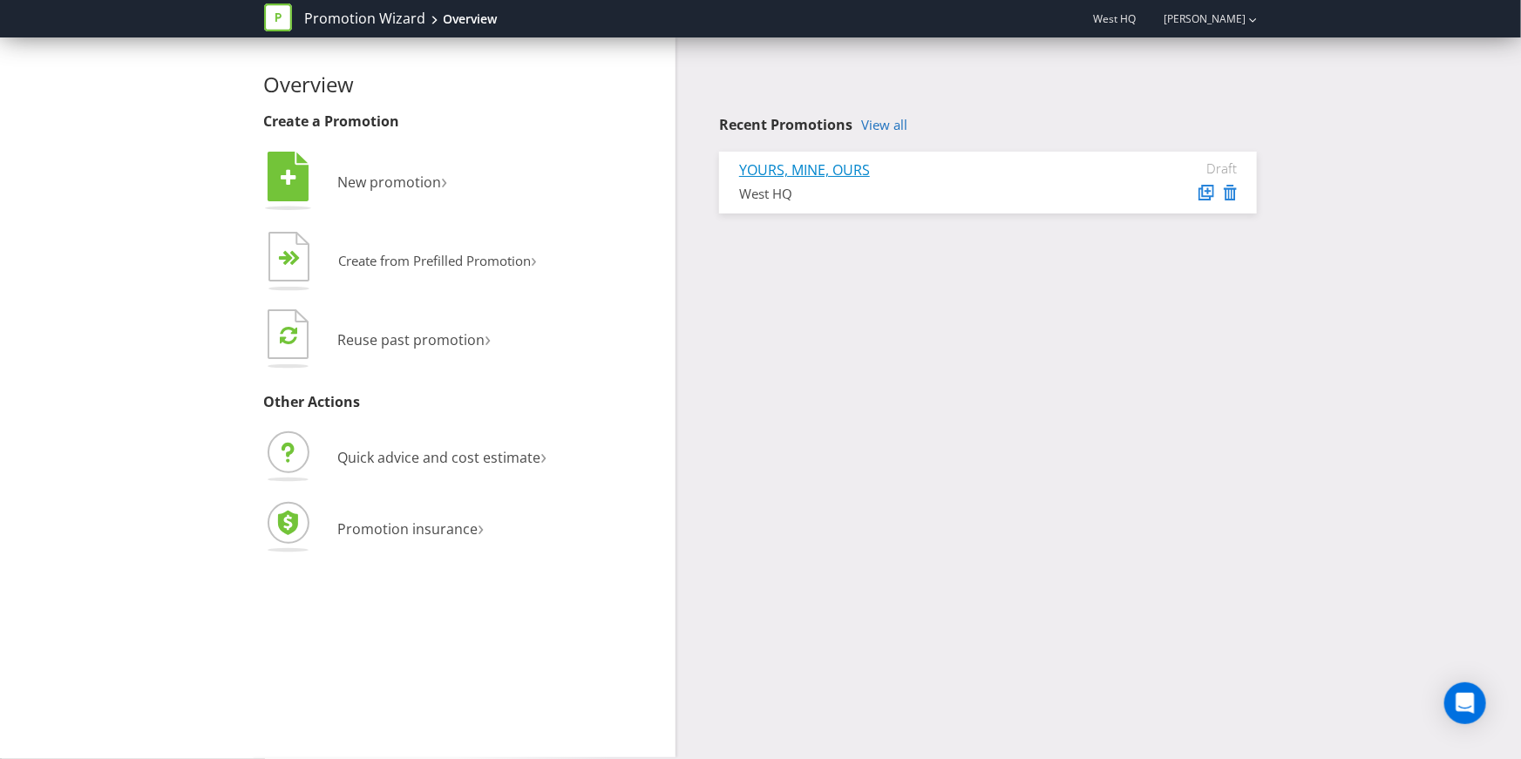
click at [840, 162] on link "YOURS, MINE, OURS" at bounding box center [804, 169] width 131 height 19
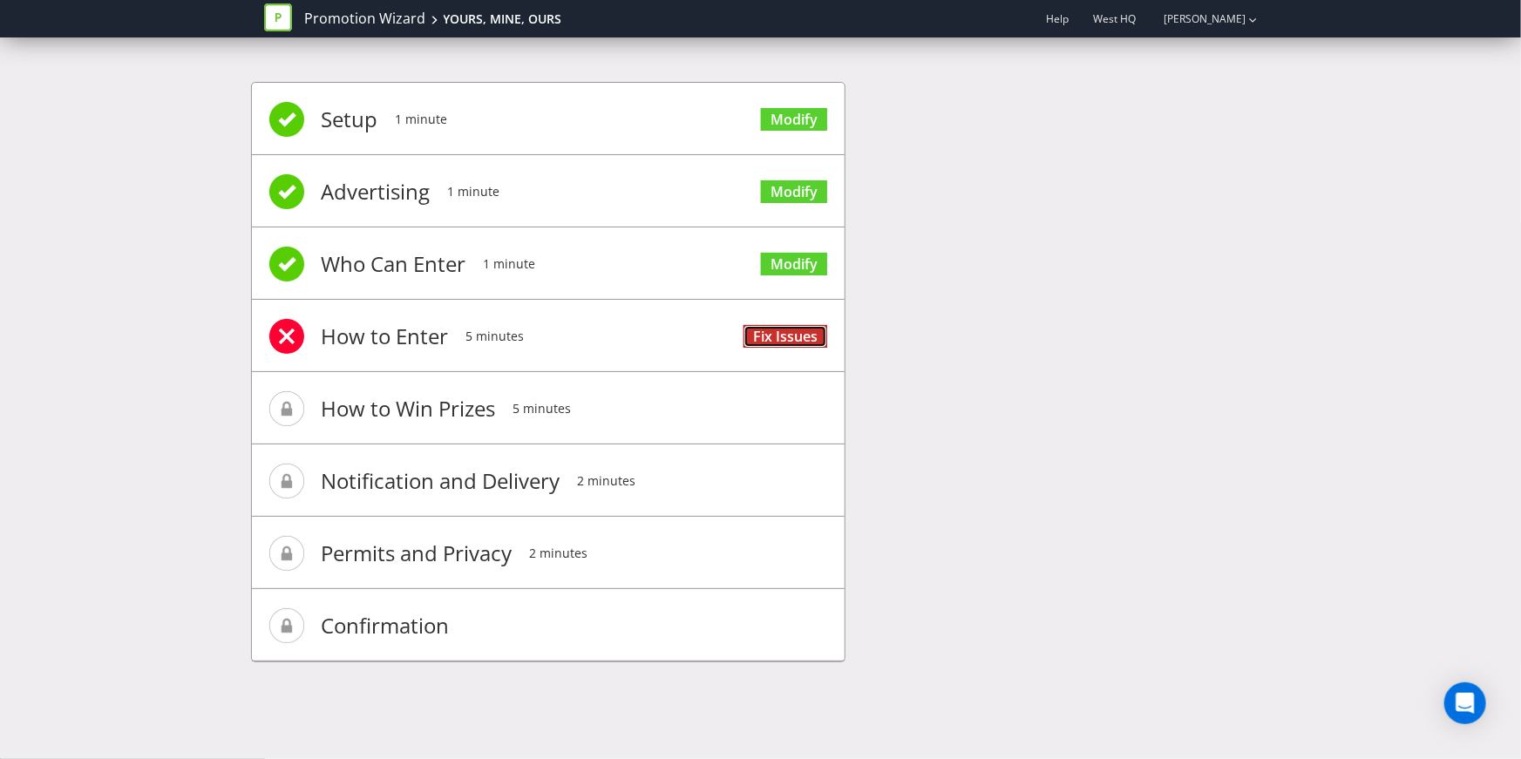
click at [778, 331] on link "Fix Issues" at bounding box center [786, 337] width 84 height 24
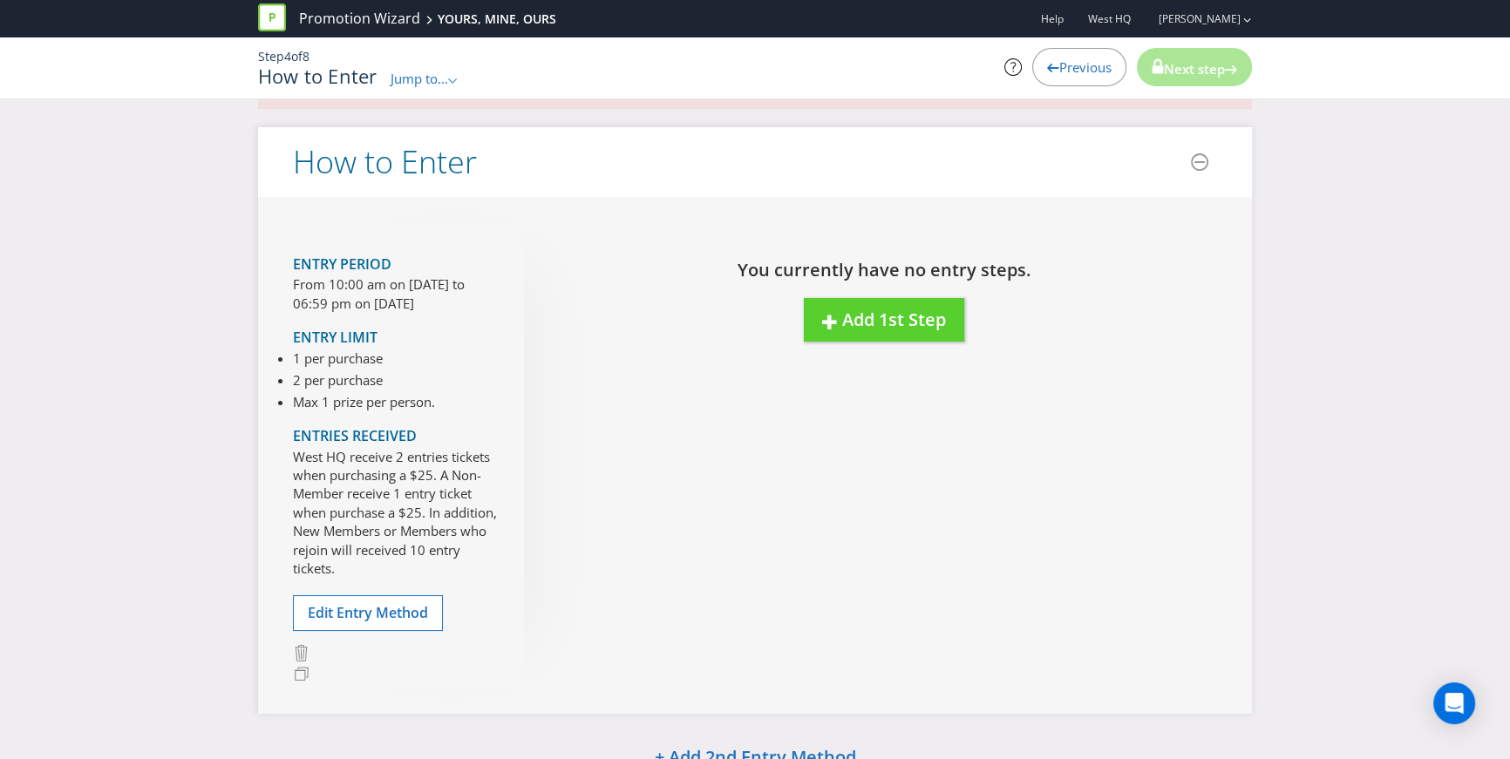
scroll to position [87, 0]
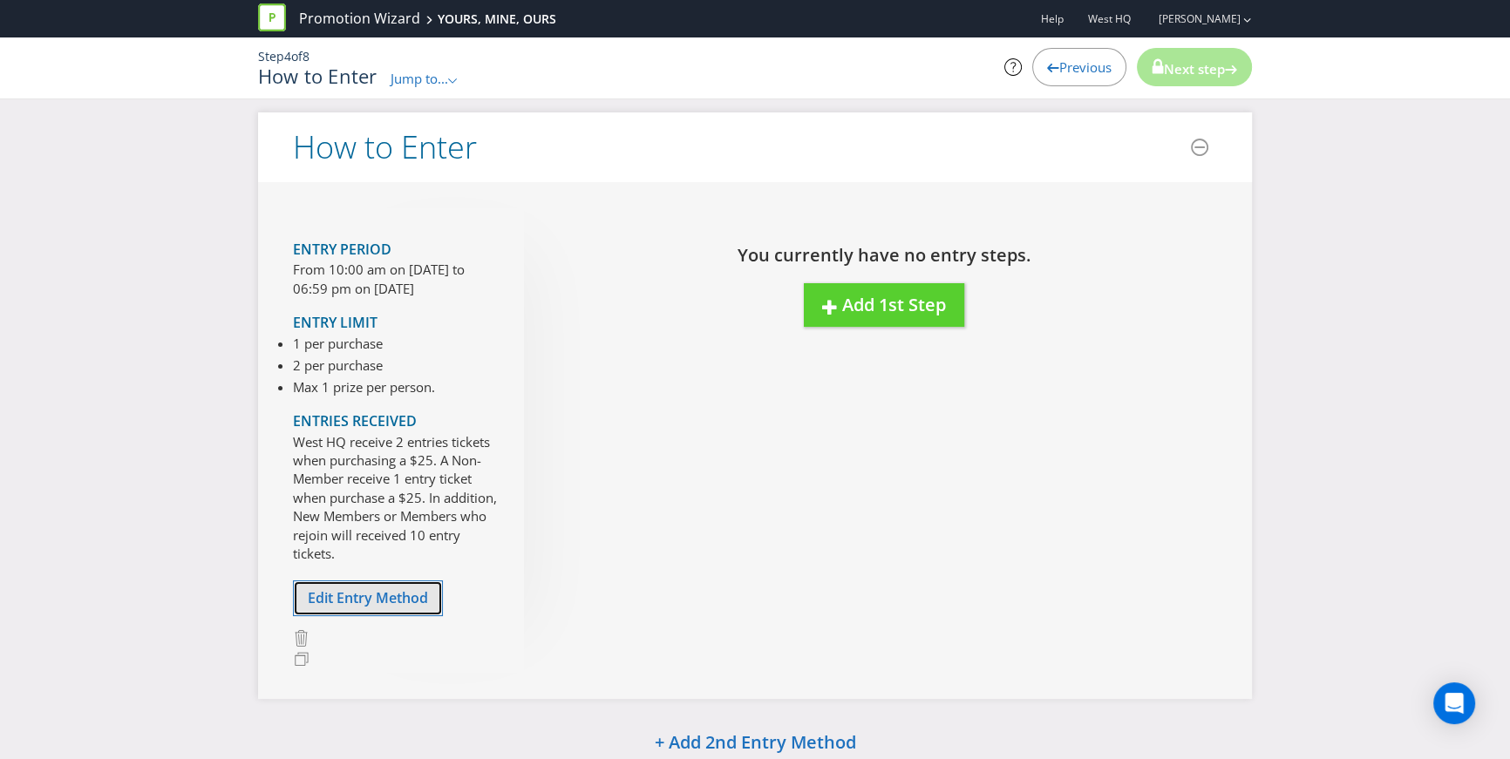
click at [336, 593] on span "Edit Entry Method" at bounding box center [368, 598] width 120 height 19
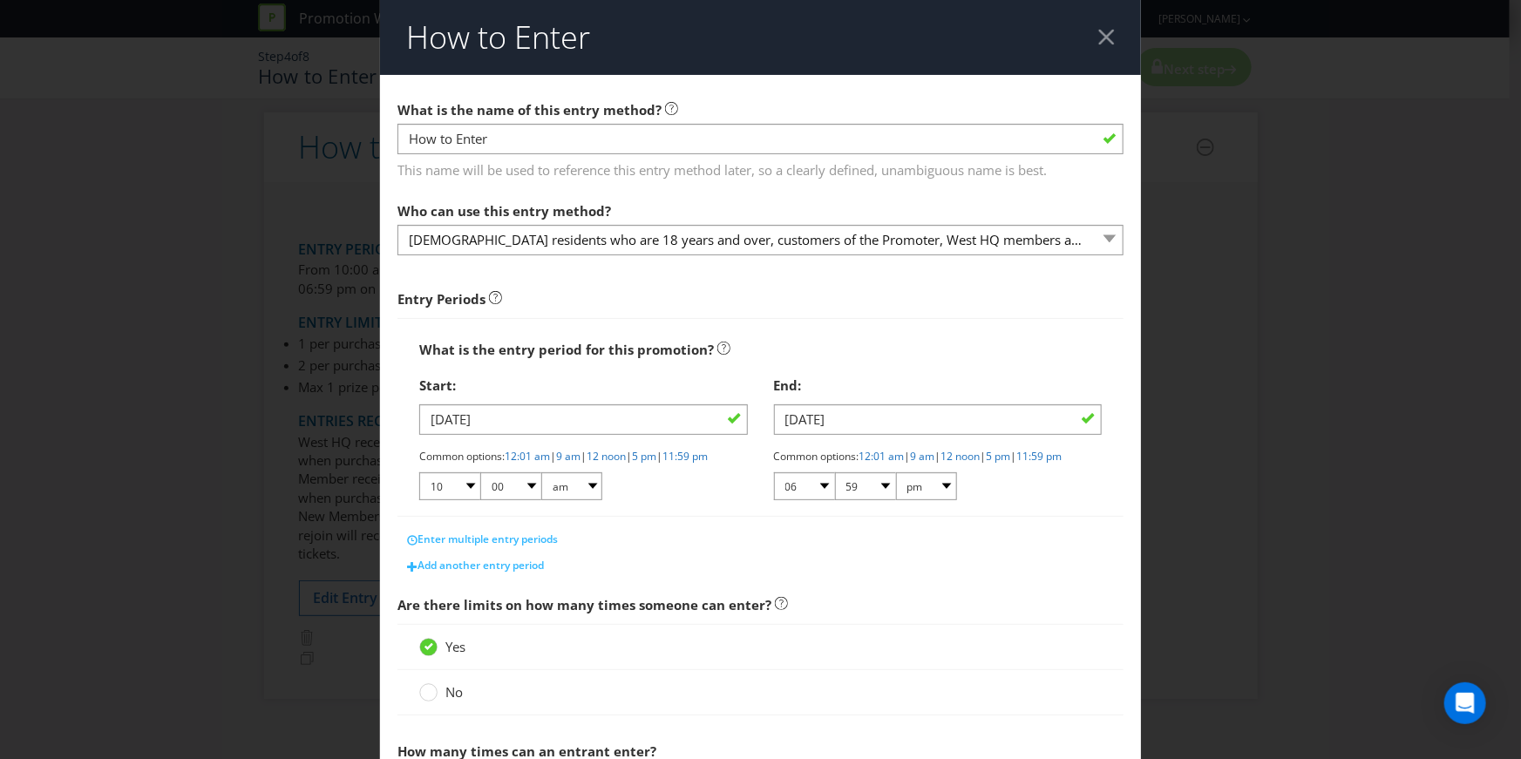
click at [200, 358] on div "How to Enter What is the name of this entry method? How to Enter This name will…" at bounding box center [760, 379] width 1521 height 759
click at [1104, 41] on div at bounding box center [1107, 37] width 17 height 17
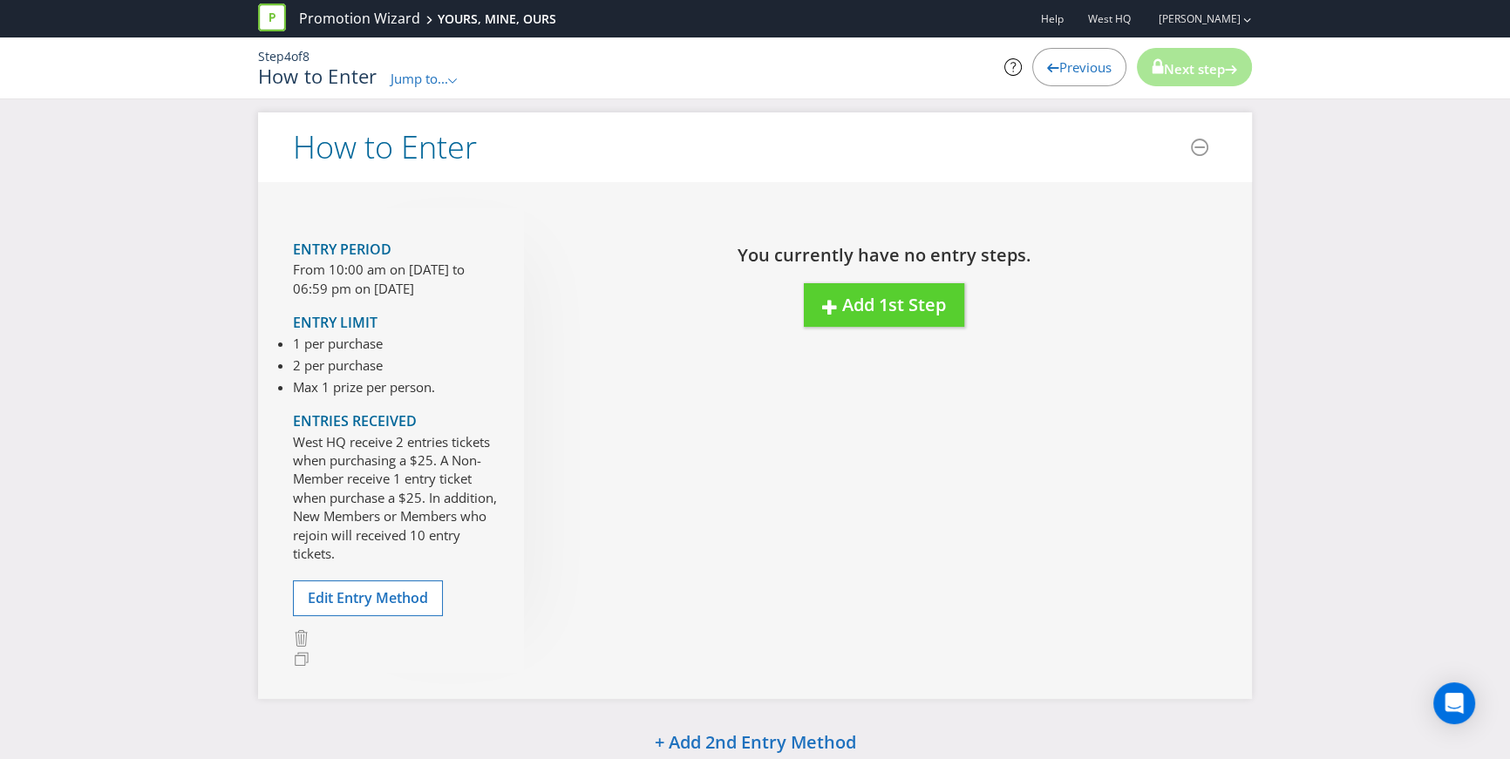
drag, startPoint x: 171, startPoint y: 161, endPoint x: 170, endPoint y: 131, distance: 30.5
click at [170, 161] on div "Please resolve the following errors: All entry methods must have at least one s…" at bounding box center [755, 519] width 1510 height 976
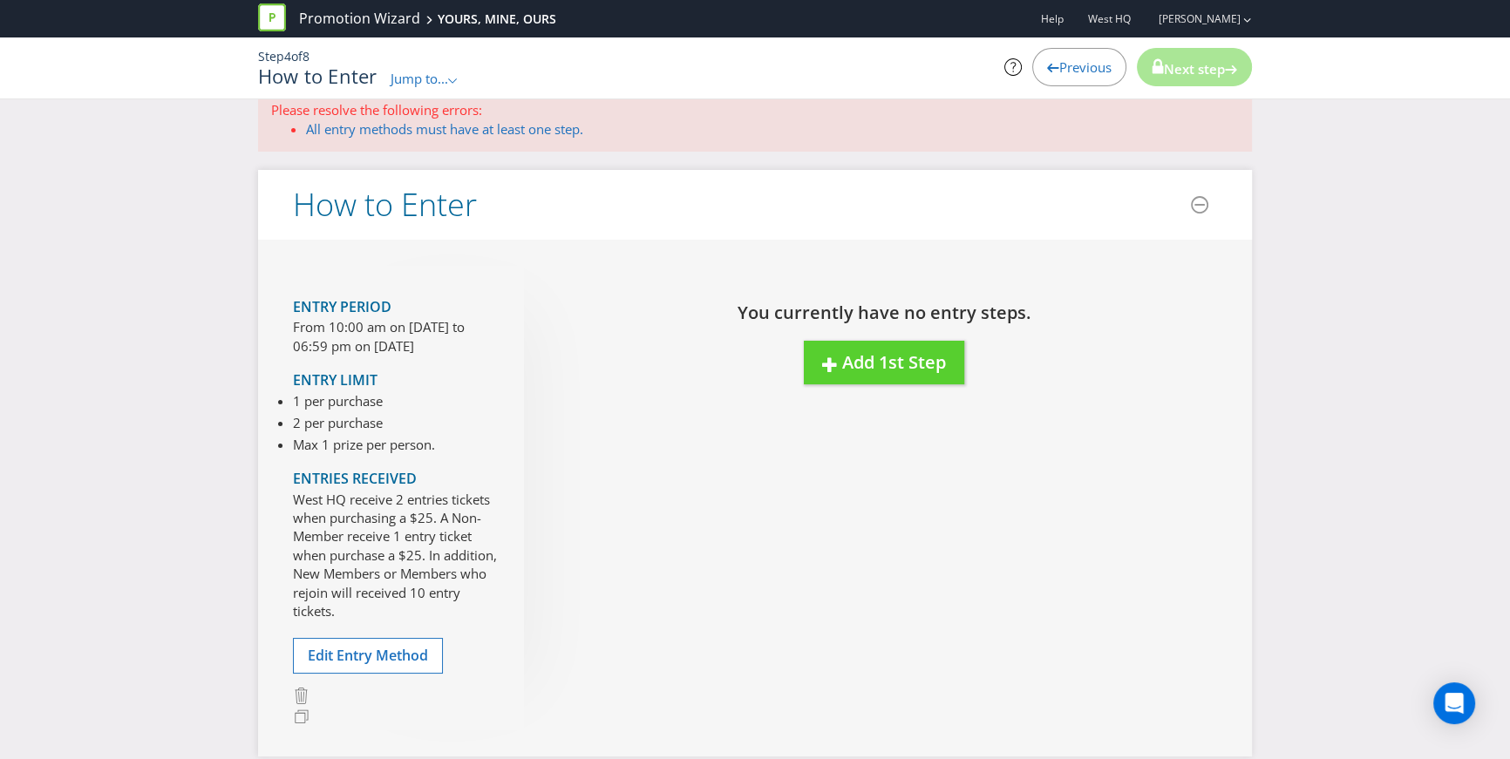
scroll to position [31, 0]
click at [312, 16] on link "Promotion Wizard" at bounding box center [359, 19] width 121 height 20
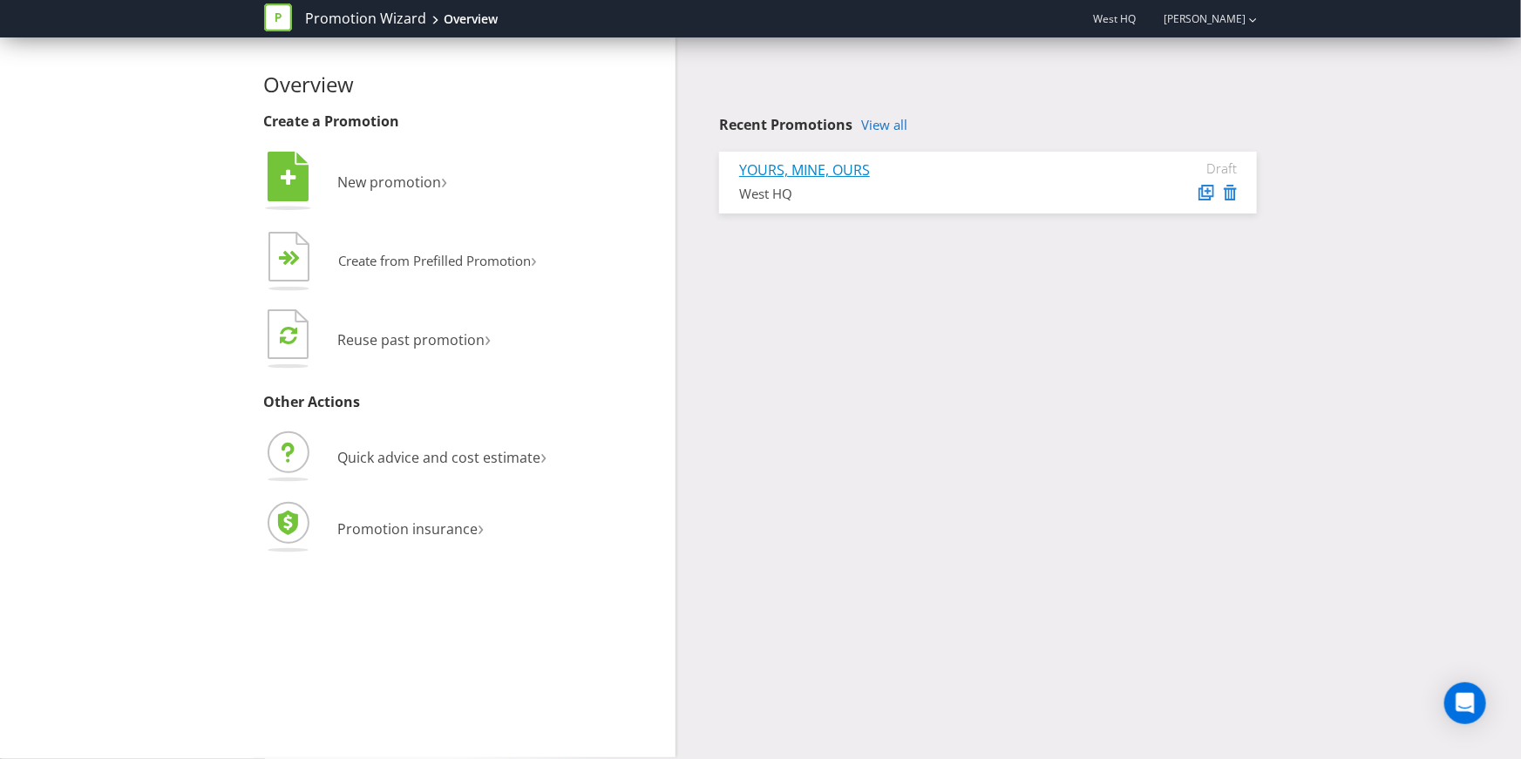
click at [846, 165] on link "YOURS, MINE, OURS" at bounding box center [804, 169] width 131 height 19
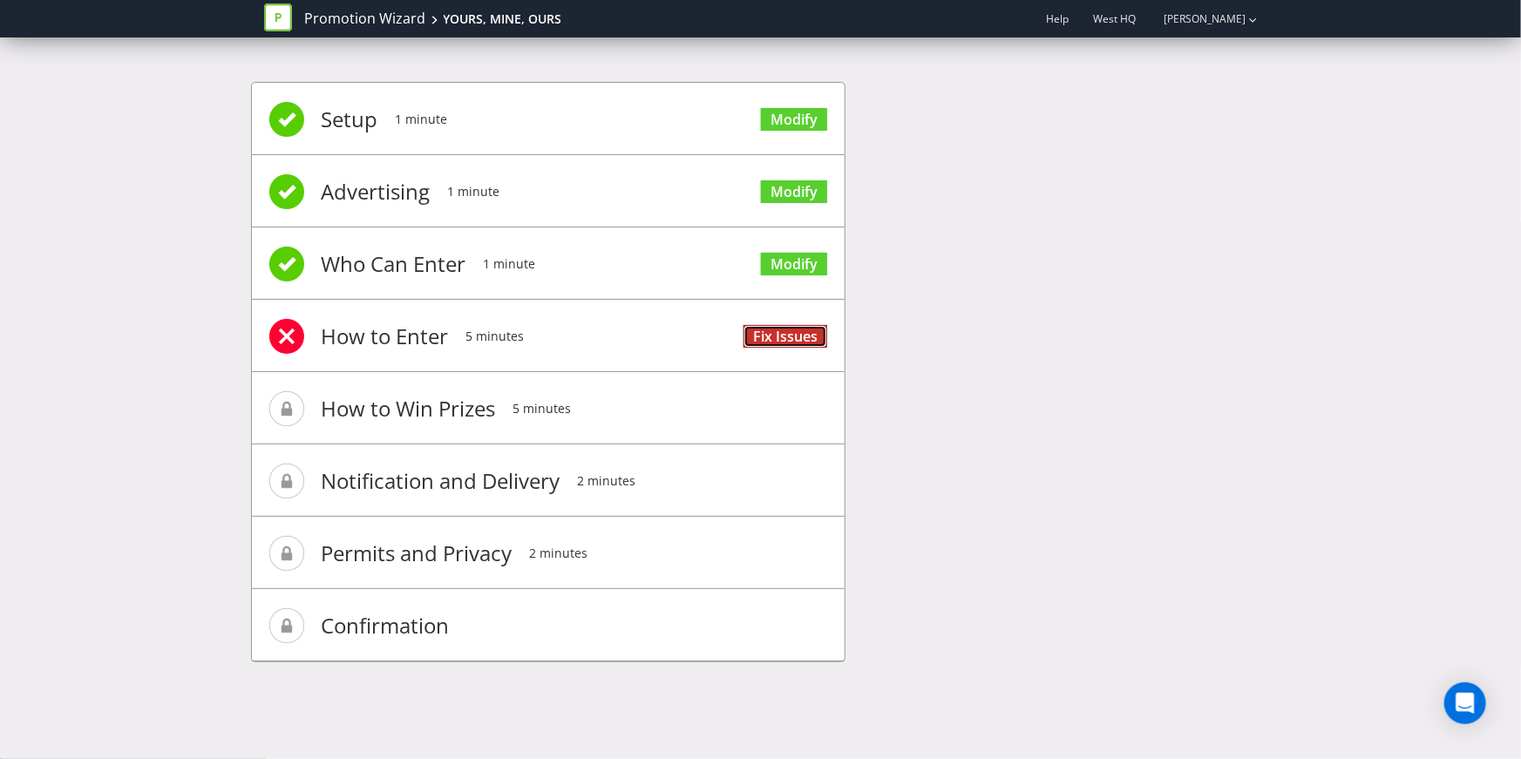
click at [790, 329] on link "Fix Issues" at bounding box center [786, 337] width 84 height 24
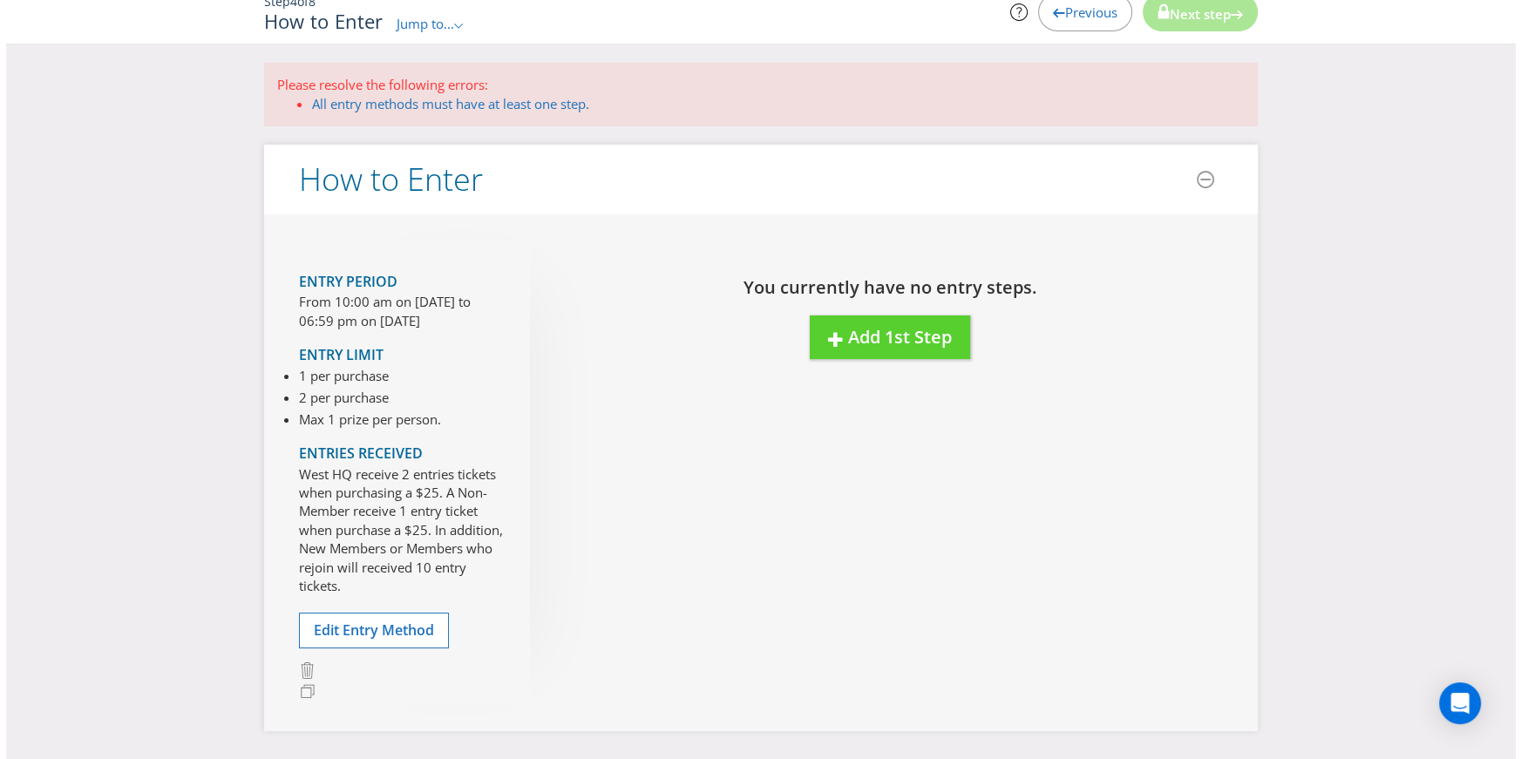
scroll to position [240, 0]
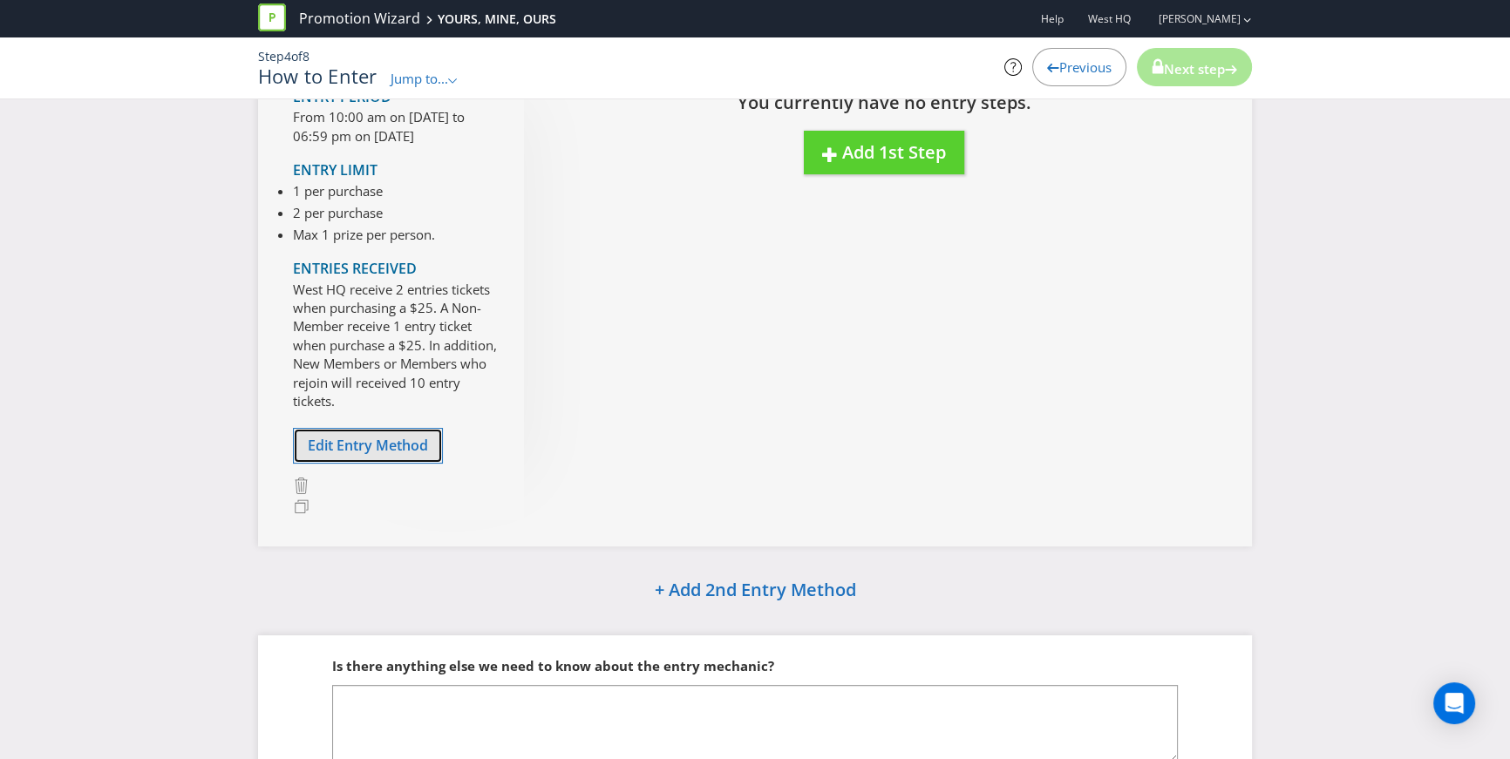
click at [380, 450] on span "Edit Entry Method" at bounding box center [368, 445] width 120 height 19
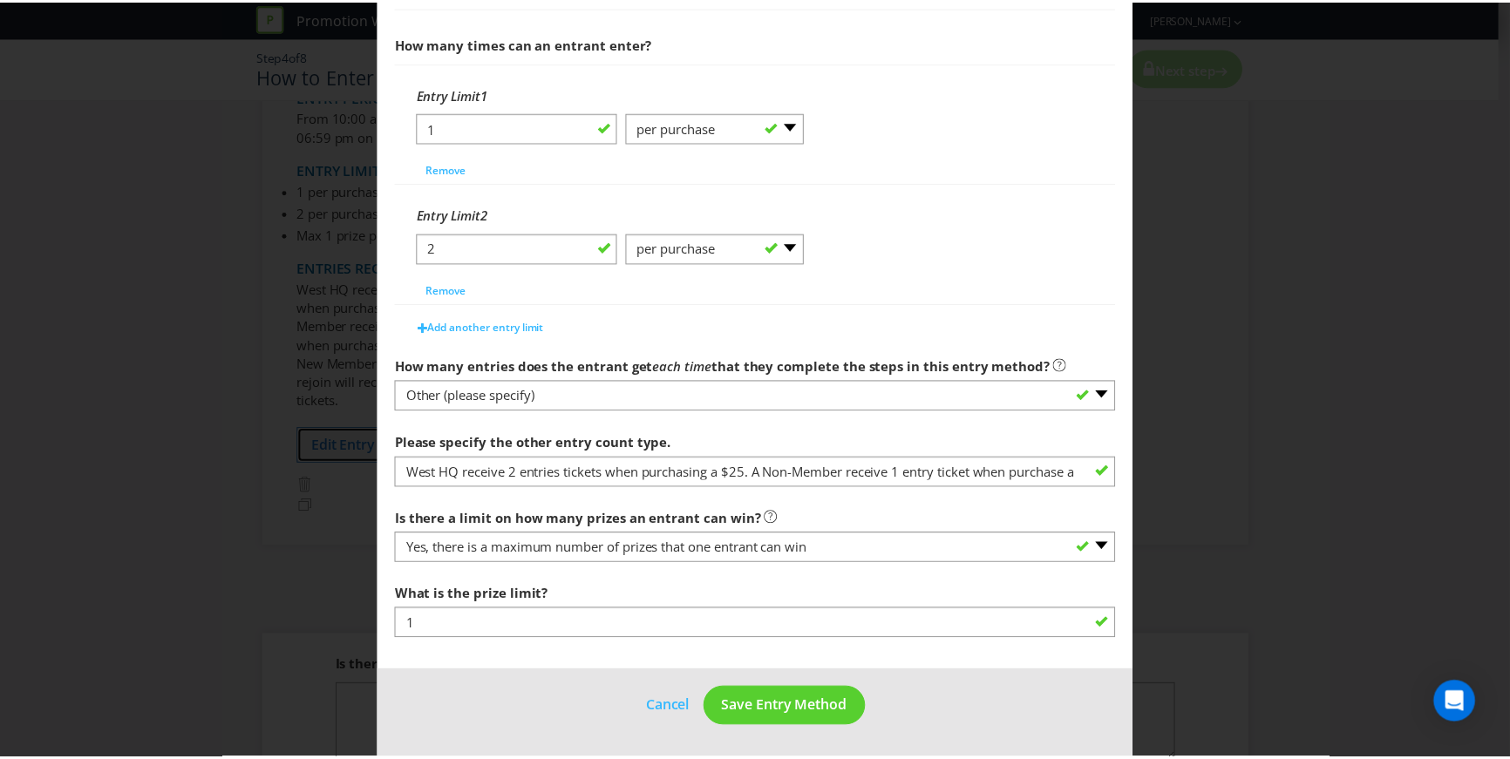
scroll to position [721, 0]
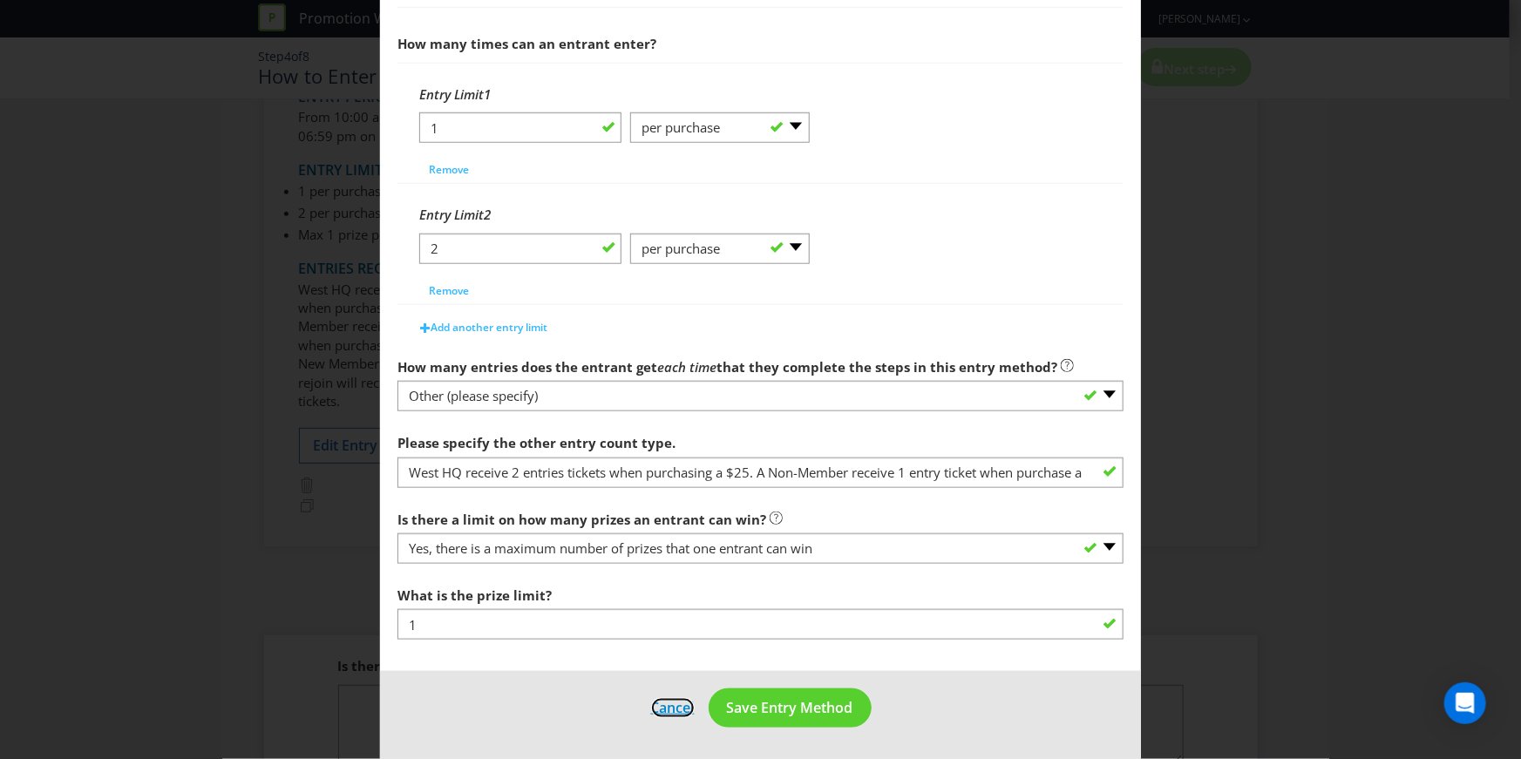
click at [654, 701] on button "Cancel" at bounding box center [672, 708] width 45 height 22
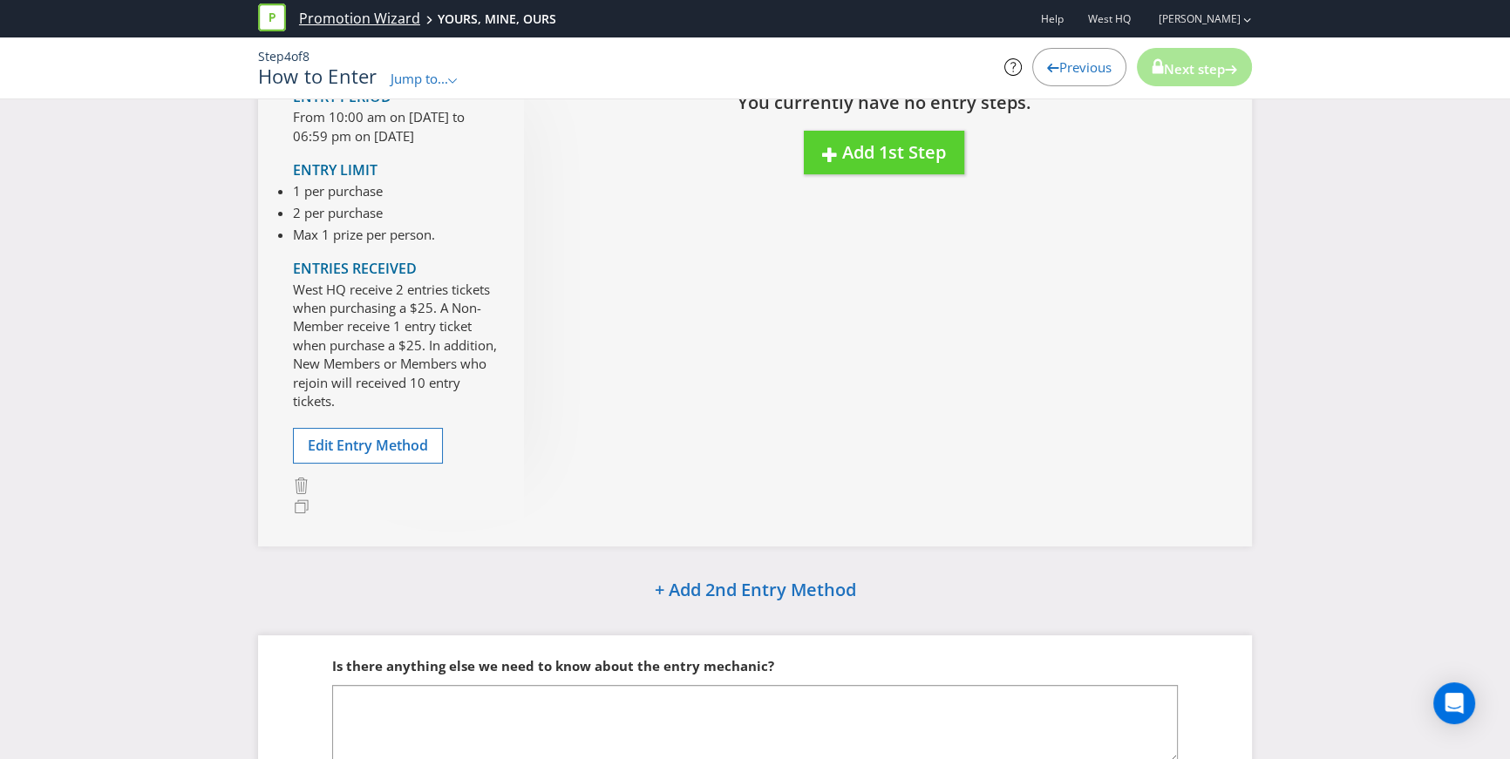
click at [341, 21] on link "Promotion Wizard" at bounding box center [359, 19] width 121 height 20
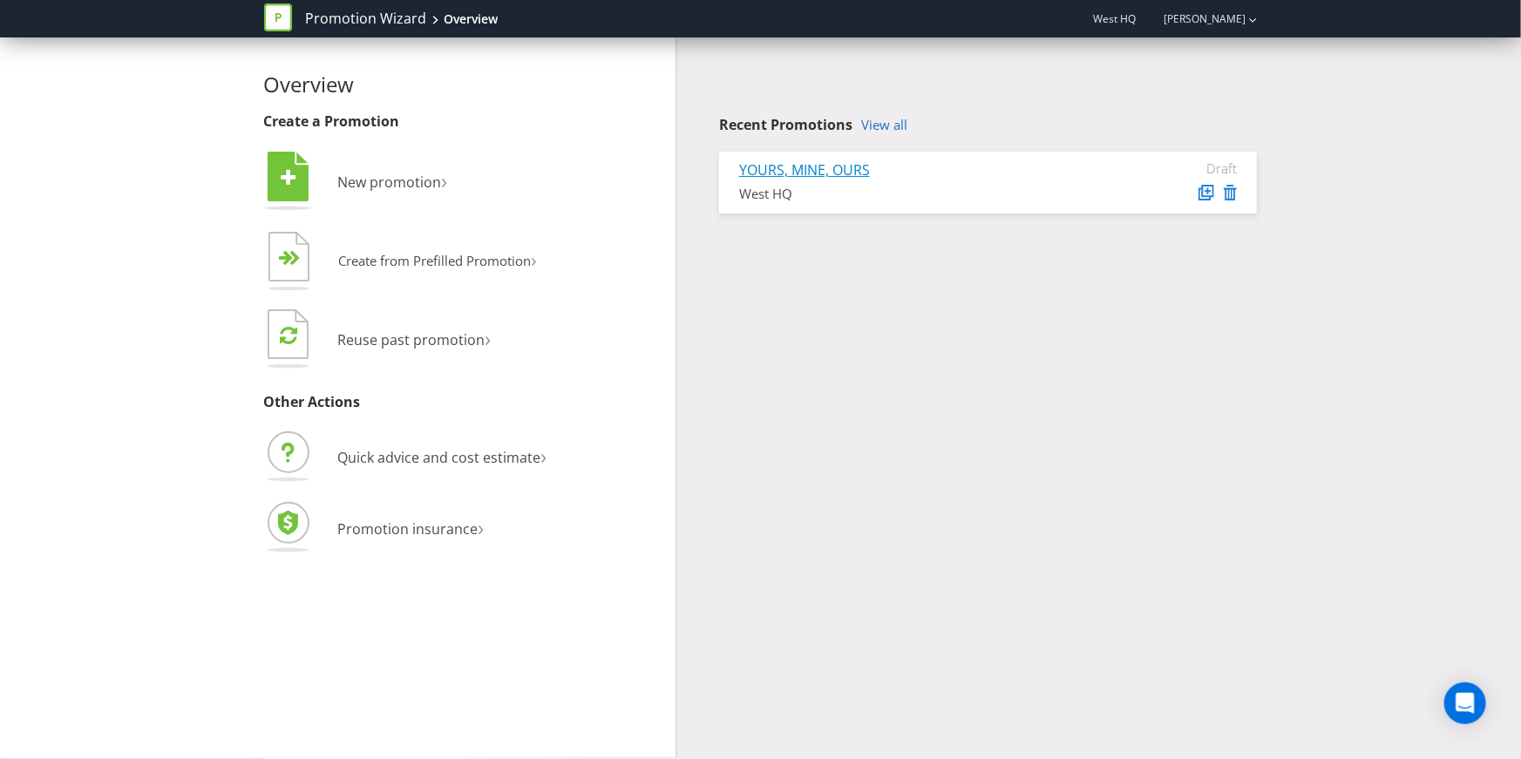
click at [803, 173] on link "YOURS, MINE, OURS" at bounding box center [804, 169] width 131 height 19
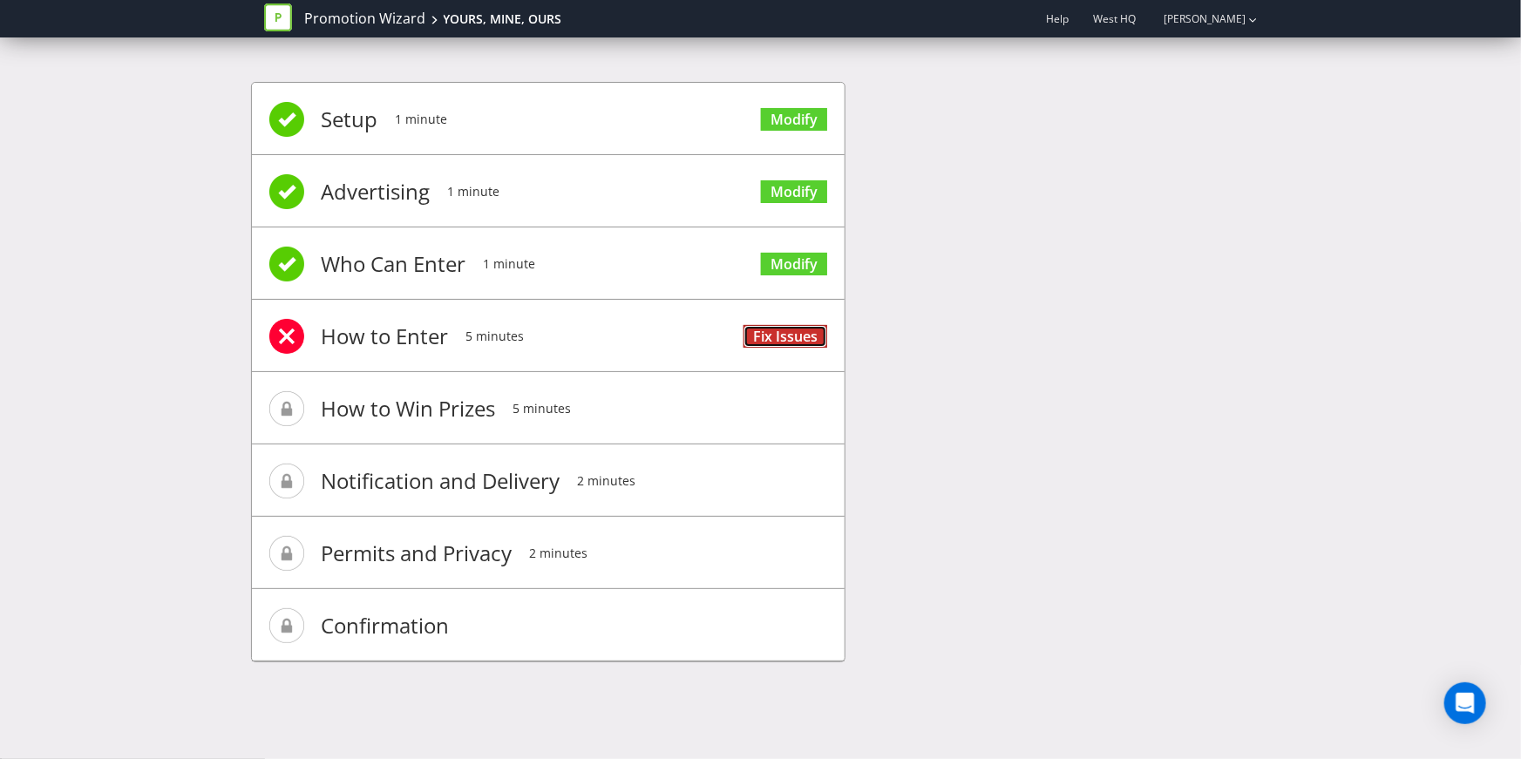
click at [790, 337] on link "Fix Issues" at bounding box center [786, 337] width 84 height 24
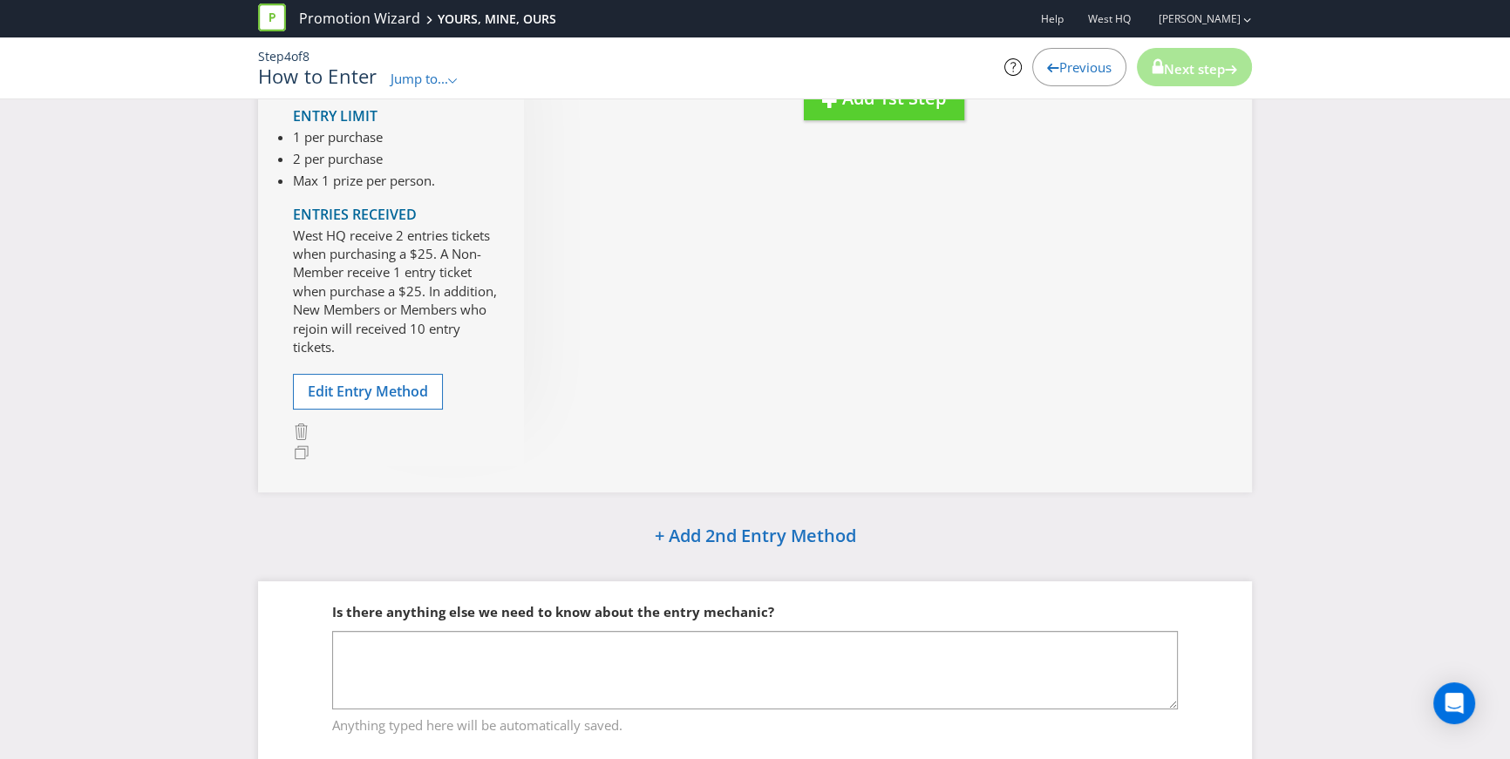
scroll to position [87, 0]
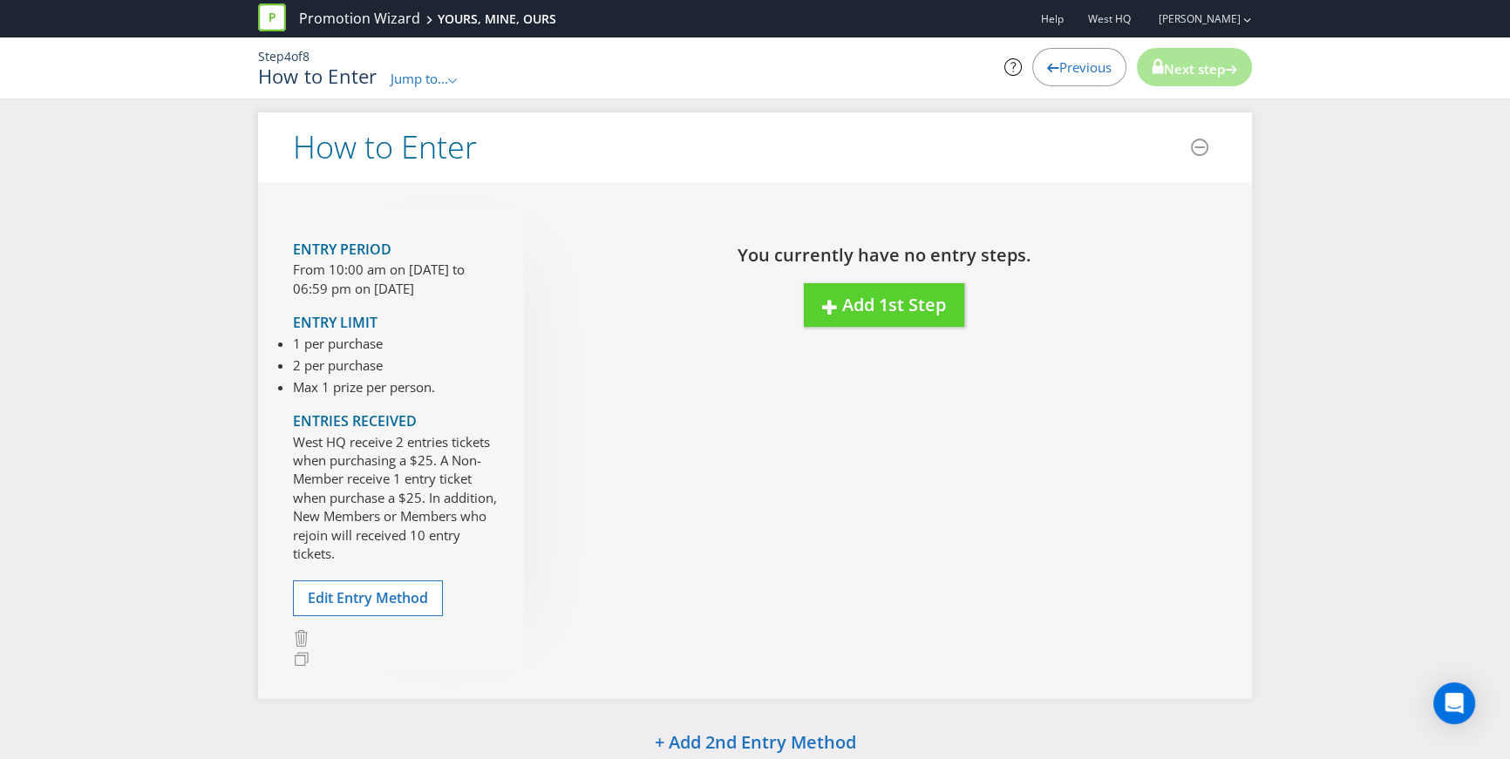
click at [167, 83] on div "Step 4 of 8 How to Enter Jump to... .st0{fill-rule:evenodd;clip-rule:evenodd;} …" at bounding box center [755, 68] width 1510 height 62
click at [383, 25] on link "Promotion Wizard" at bounding box center [359, 19] width 121 height 20
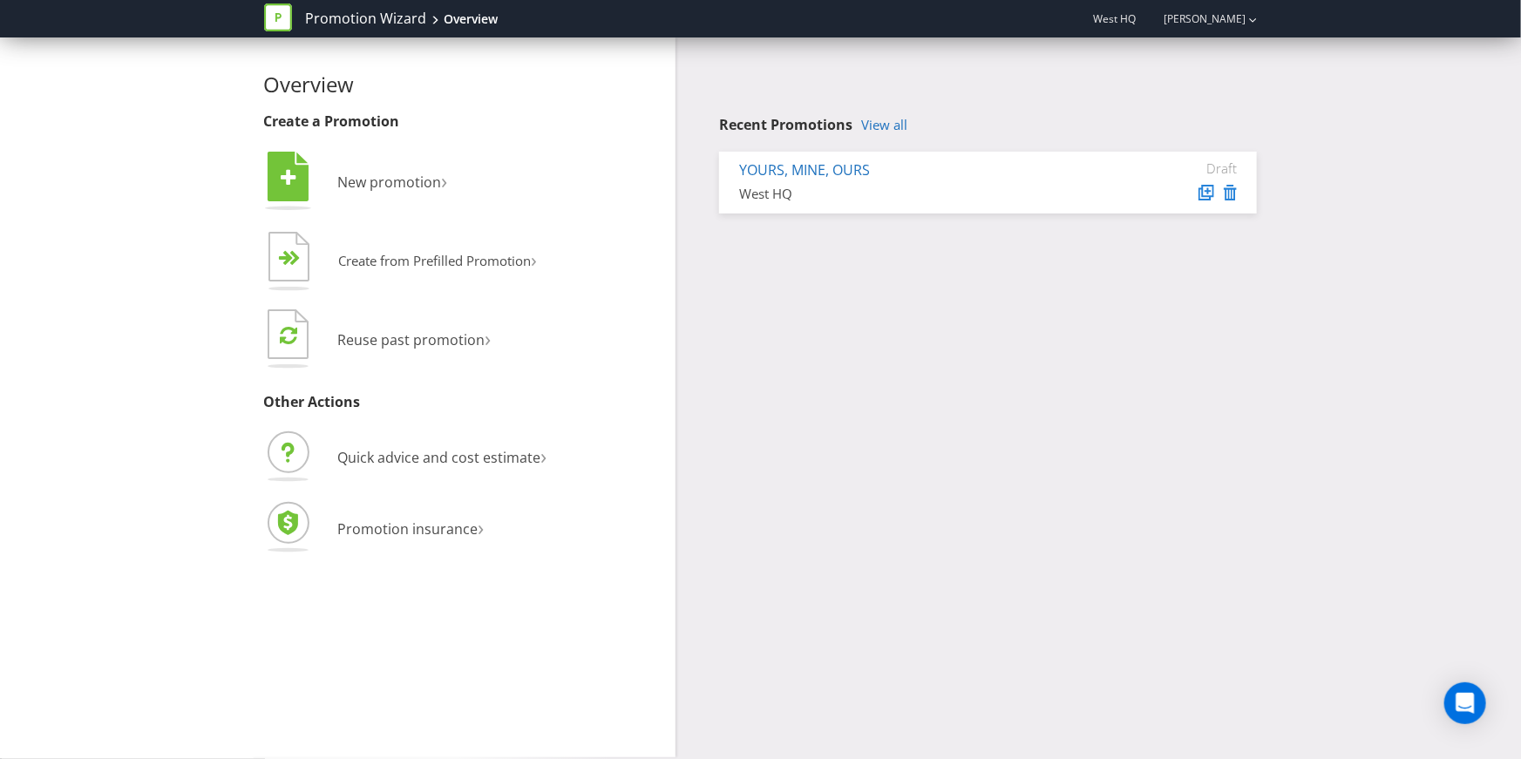
click at [139, 117] on div "Overview Create a Promotion  New promotion ›   Create from Prefilled Promoti…" at bounding box center [760, 397] width 1521 height 720
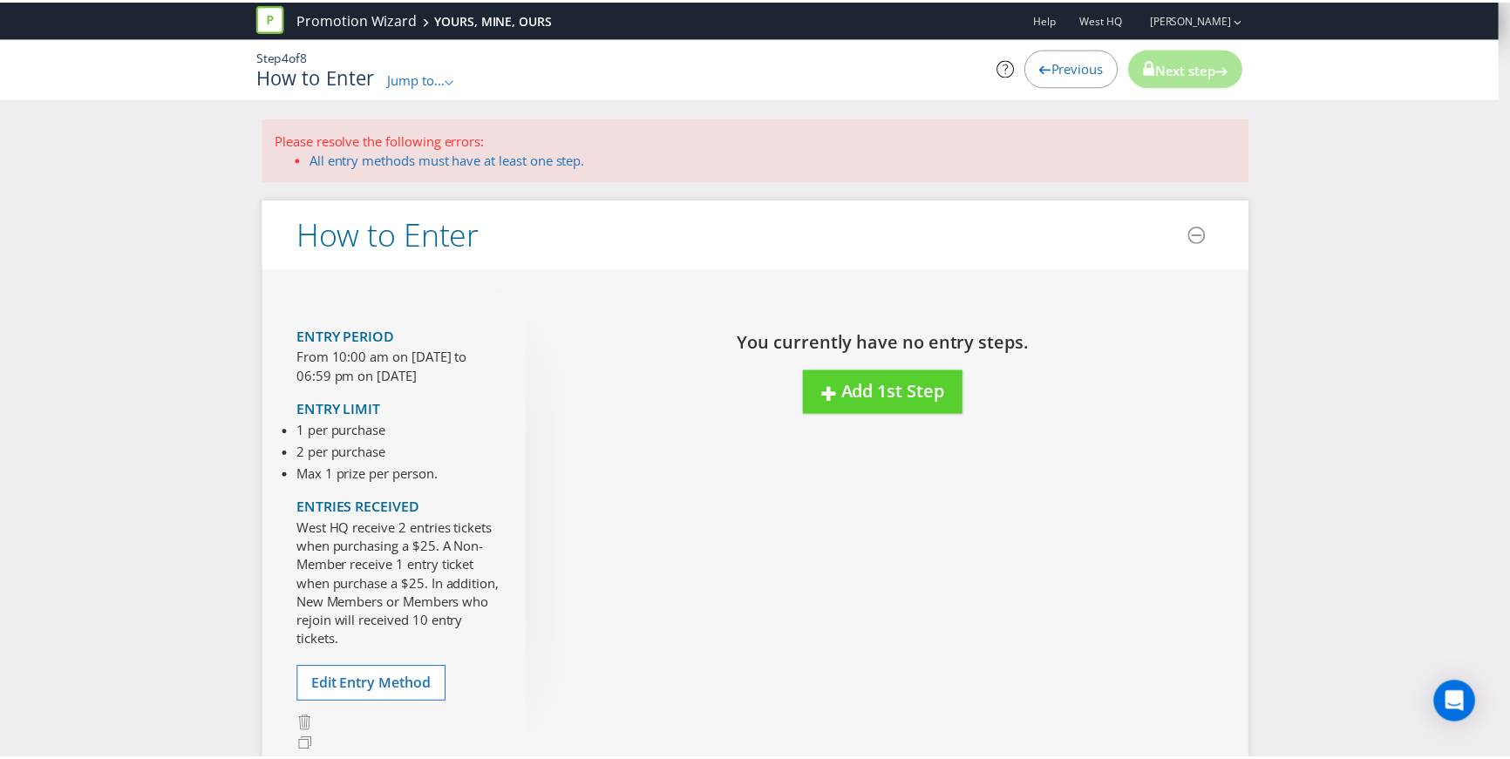
scroll to position [240, 0]
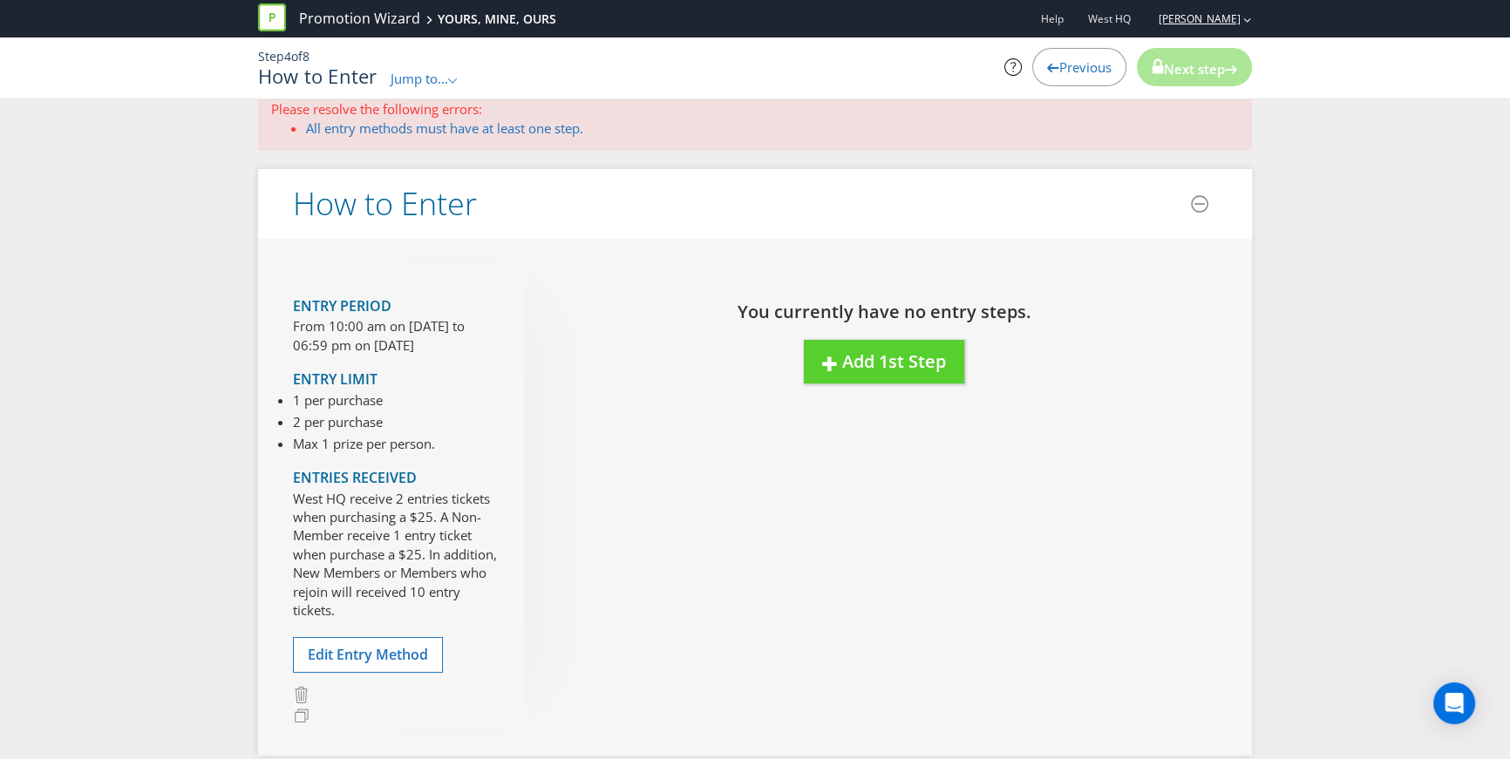
click at [1211, 21] on link "[PERSON_NAME]" at bounding box center [1190, 18] width 99 height 15
click at [1235, 58] on strong "Logout" at bounding box center [1238, 53] width 44 height 17
